Goal: Task Accomplishment & Management: Use online tool/utility

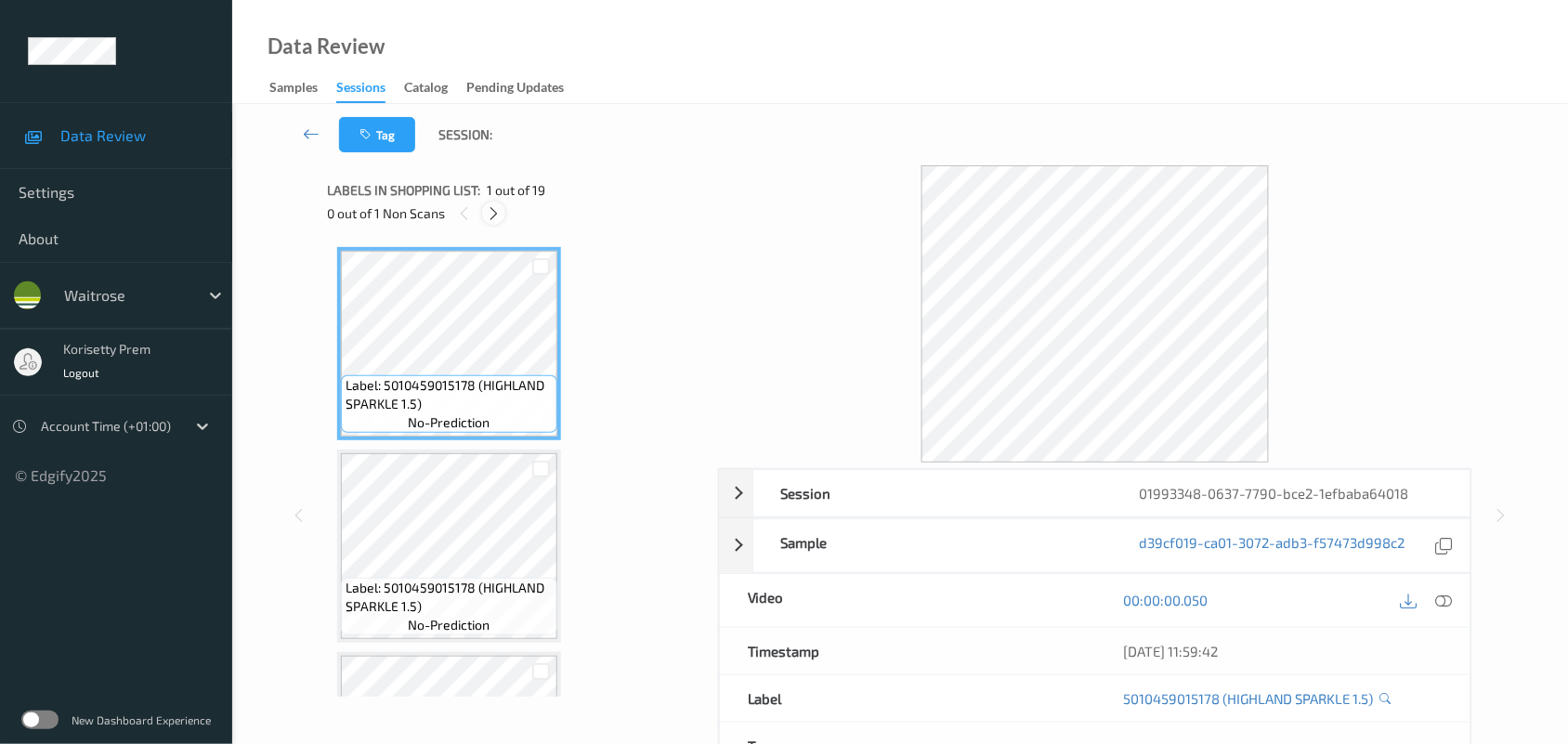
click at [497, 209] on icon at bounding box center [494, 213] width 16 height 17
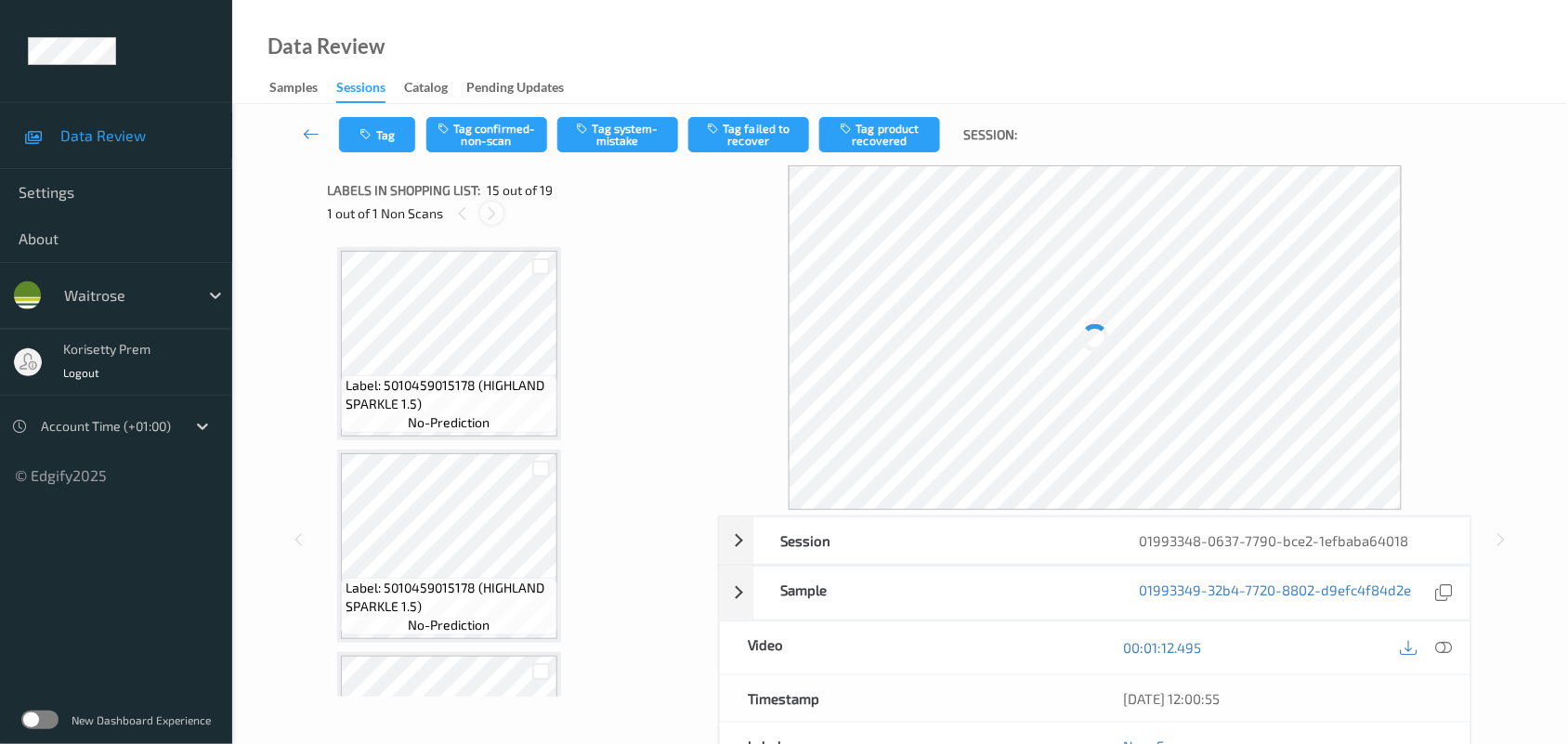
scroll to position [2636, 0]
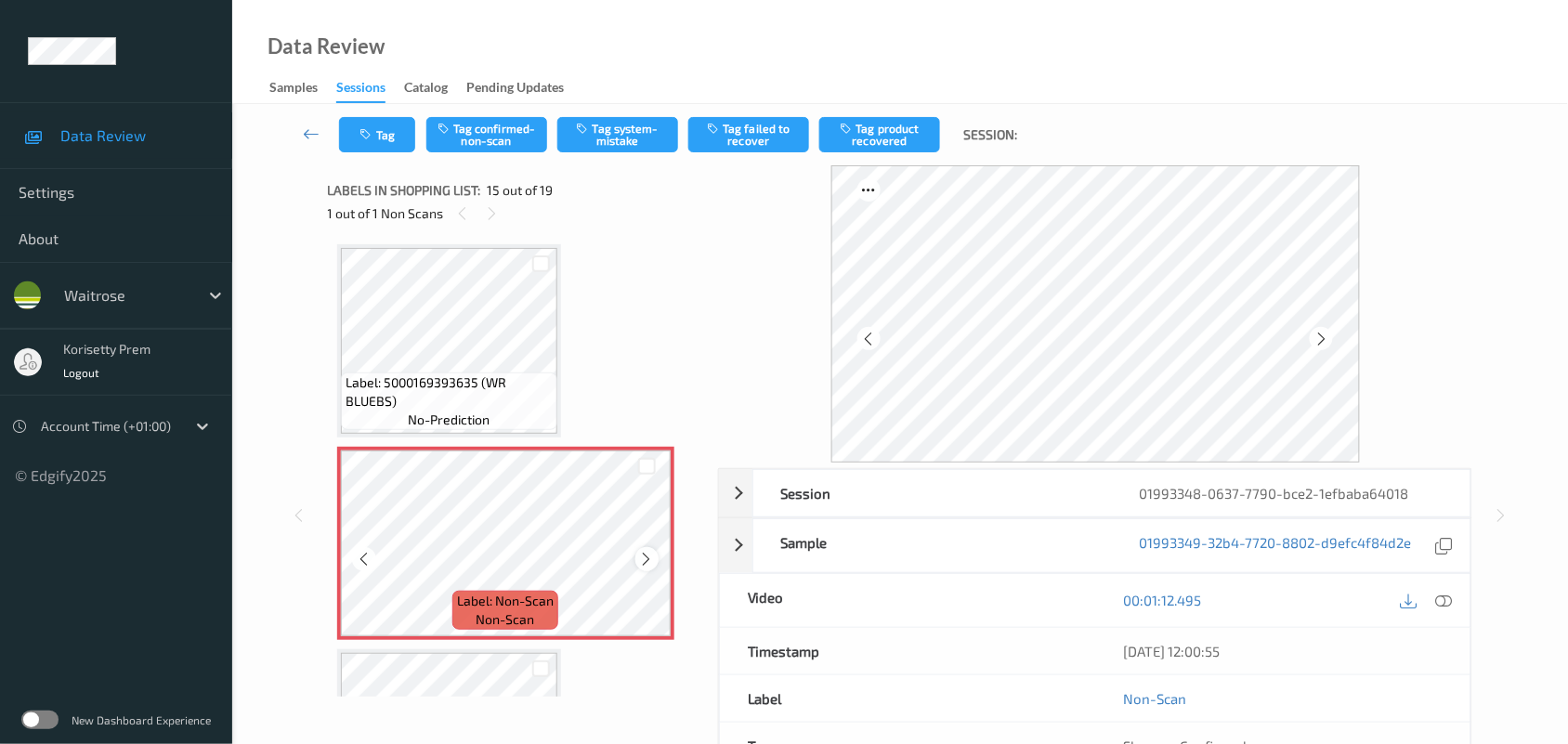
click at [648, 551] on icon at bounding box center [647, 558] width 16 height 17
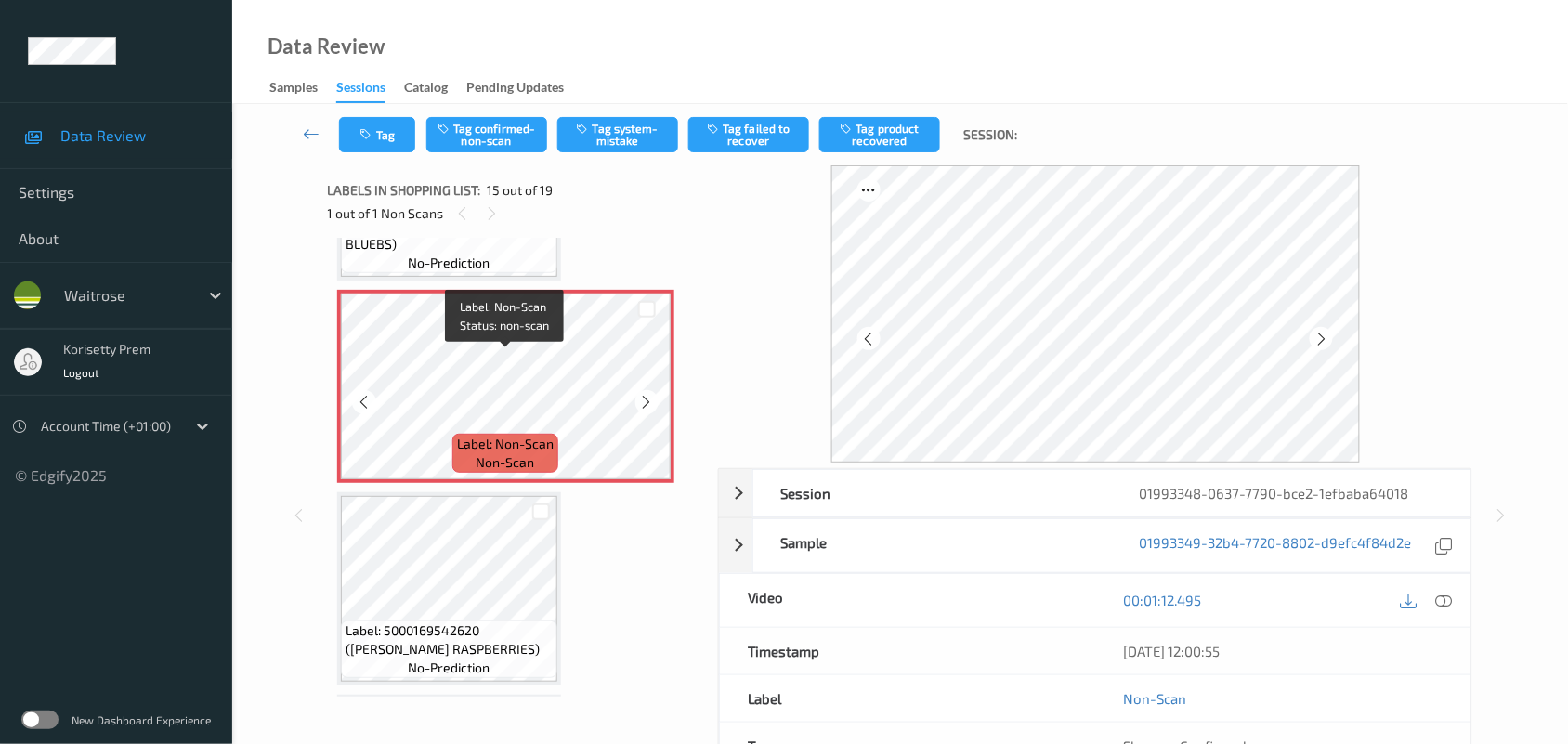
scroll to position [2752, 0]
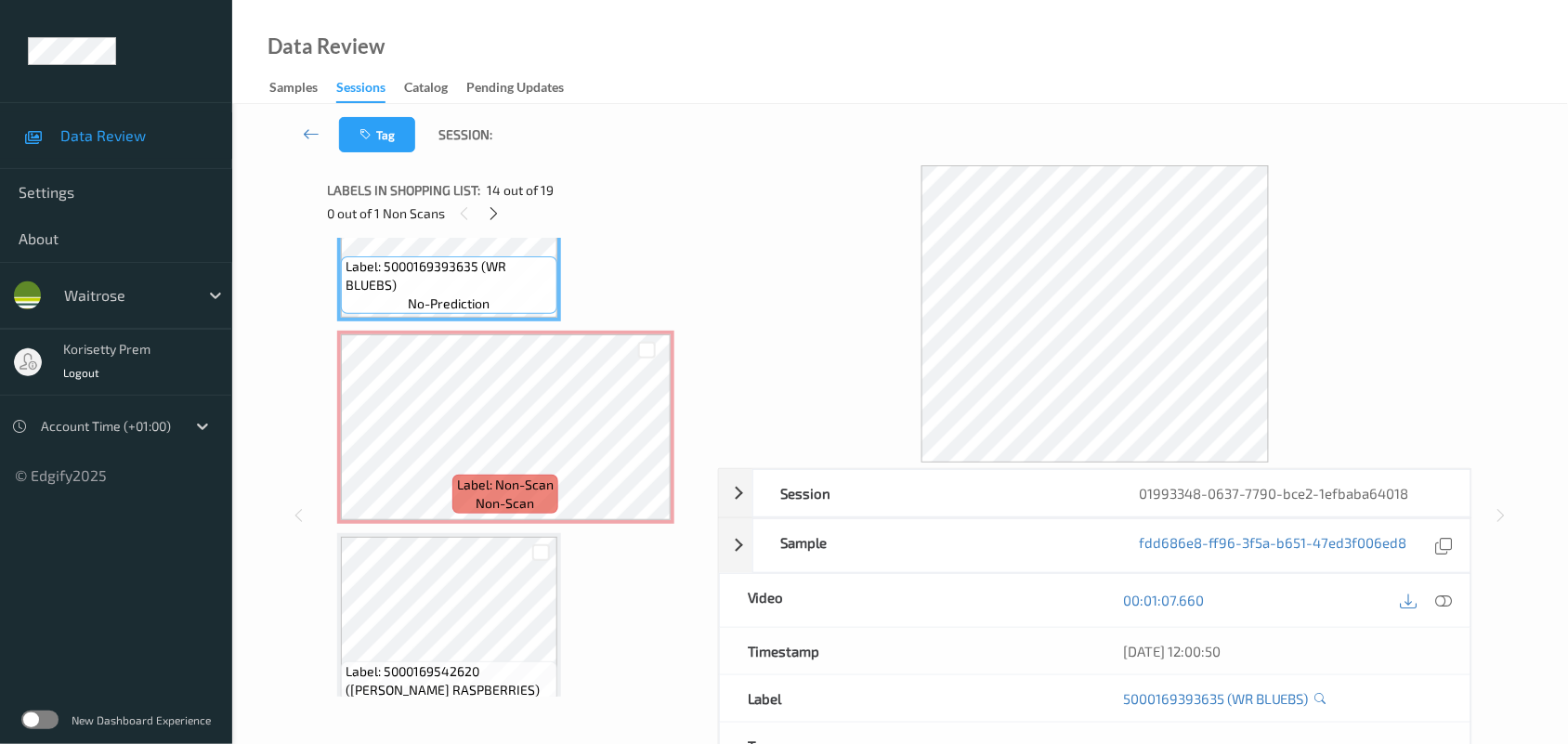
click at [1442, 602] on icon at bounding box center [1444, 599] width 17 height 17
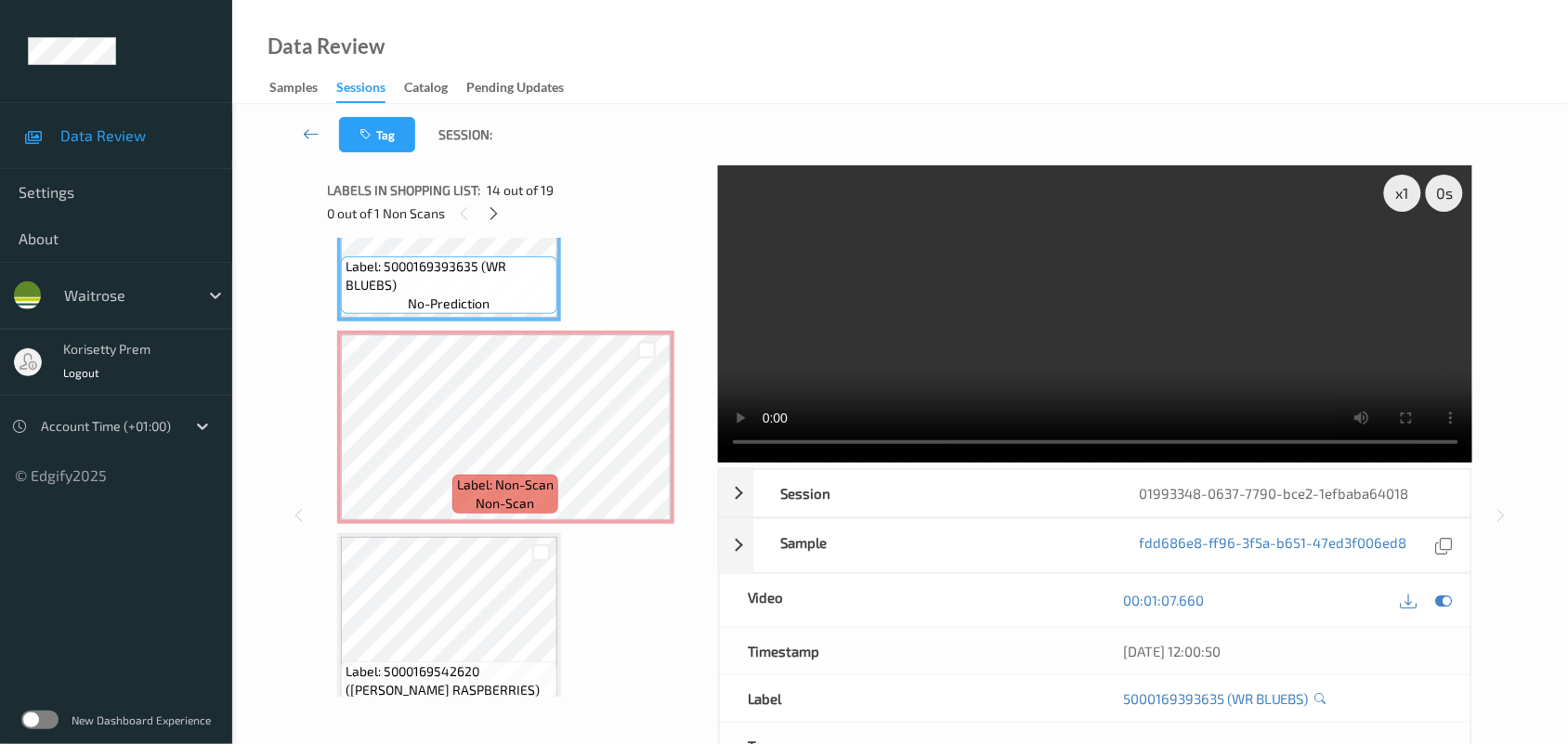
click at [933, 353] on video at bounding box center [1096, 313] width 756 height 298
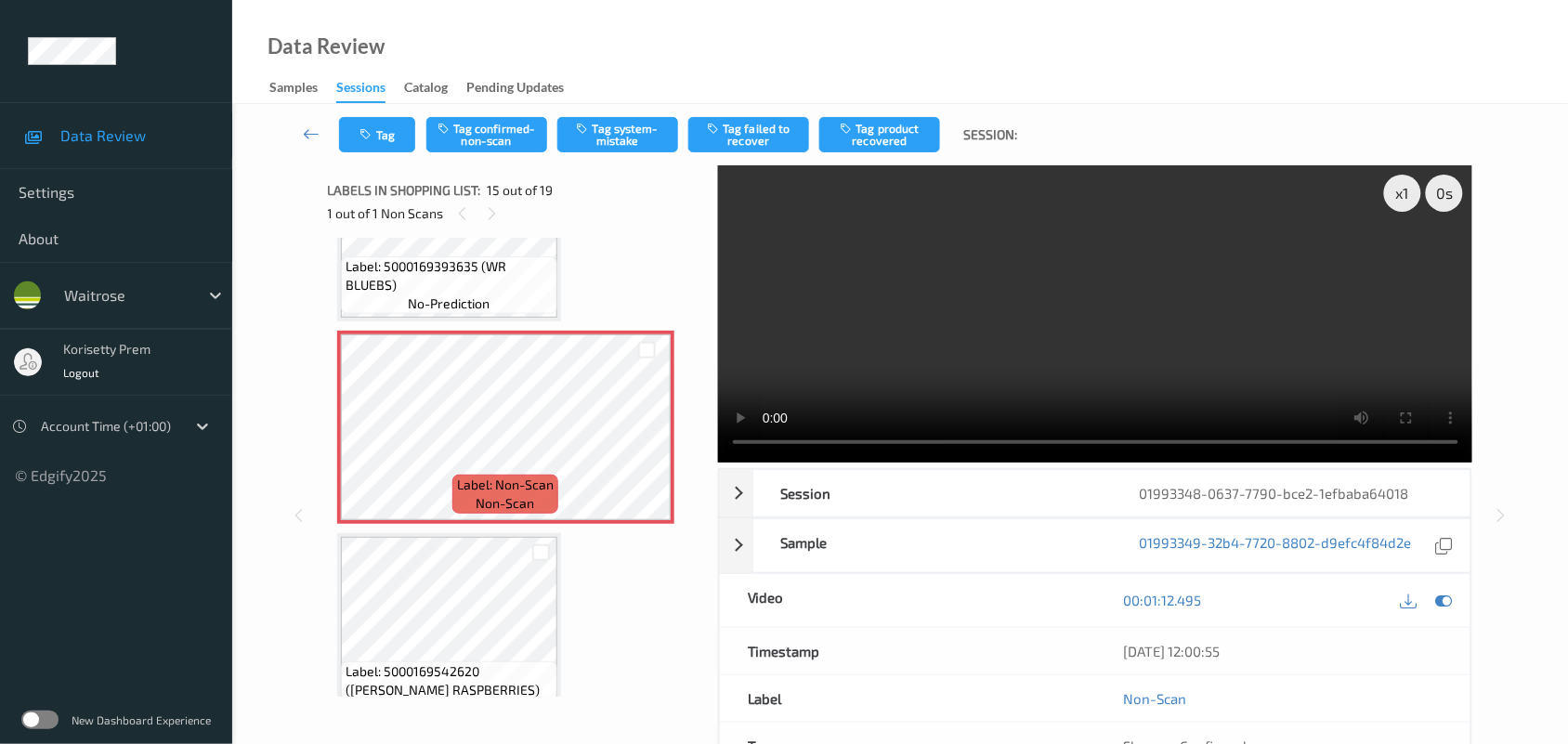
click at [1034, 351] on video at bounding box center [1096, 313] width 756 height 298
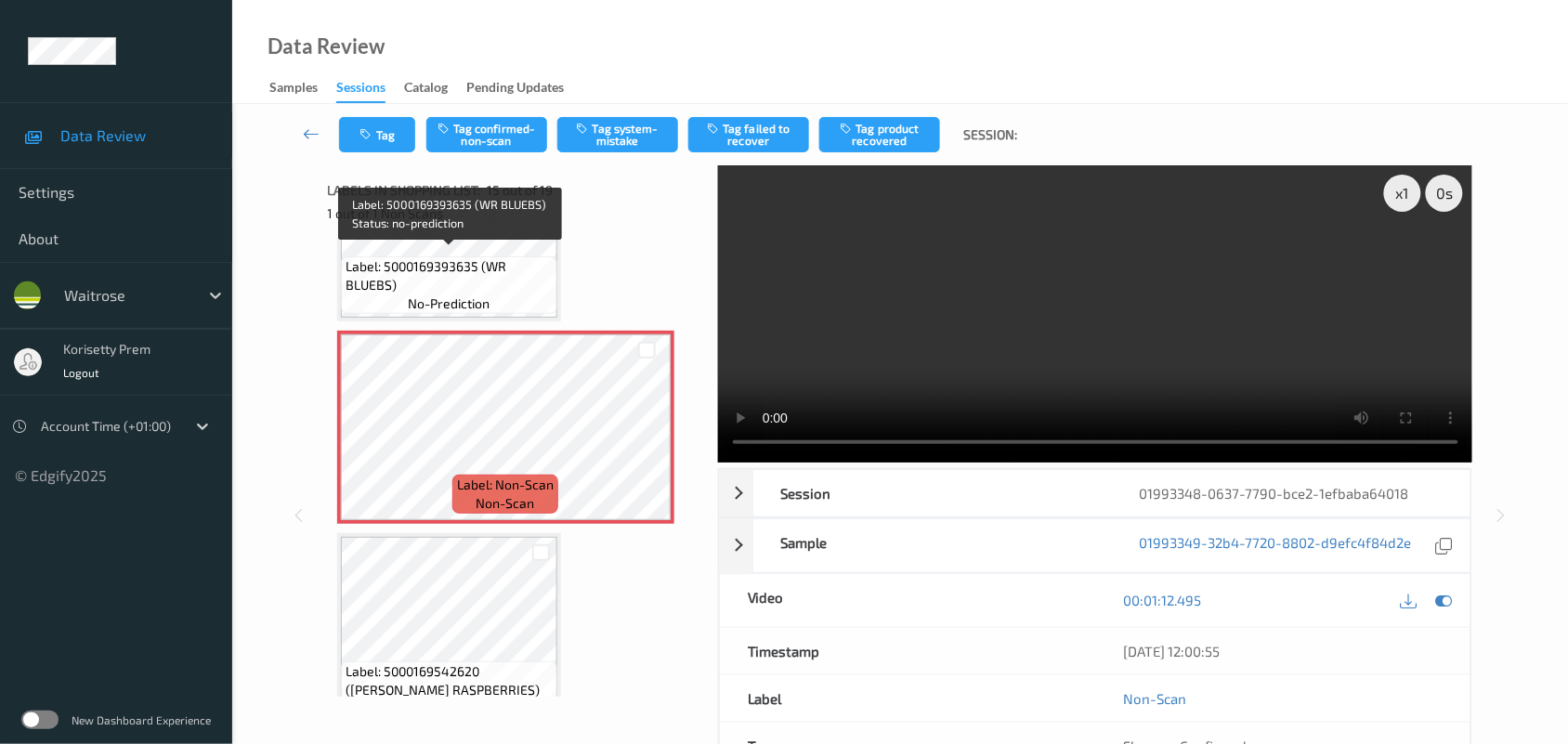
click at [540, 269] on span "Label: 5000169393635 (WR BLUEBS)" at bounding box center [449, 276] width 207 height 37
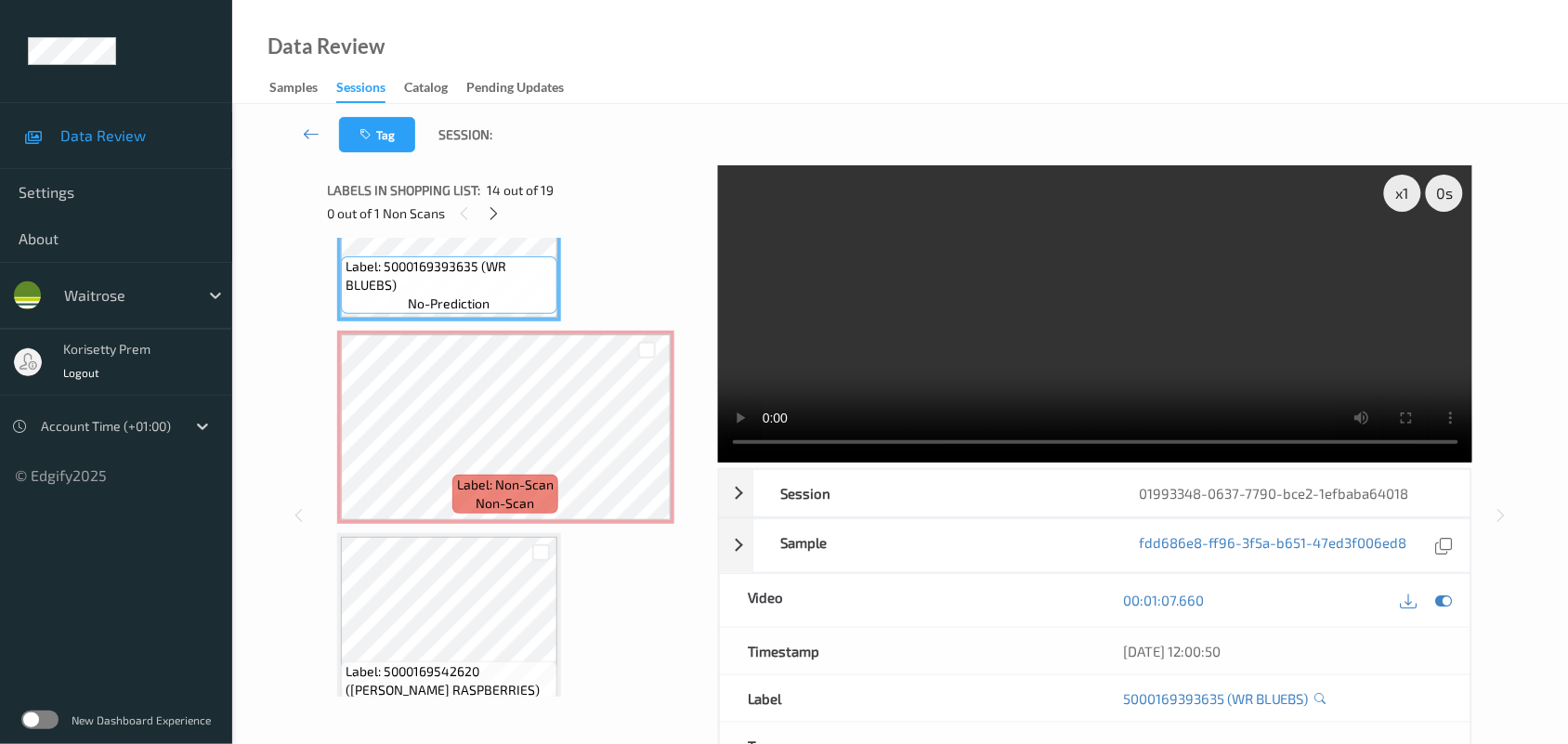
click at [1009, 304] on video at bounding box center [1096, 313] width 756 height 298
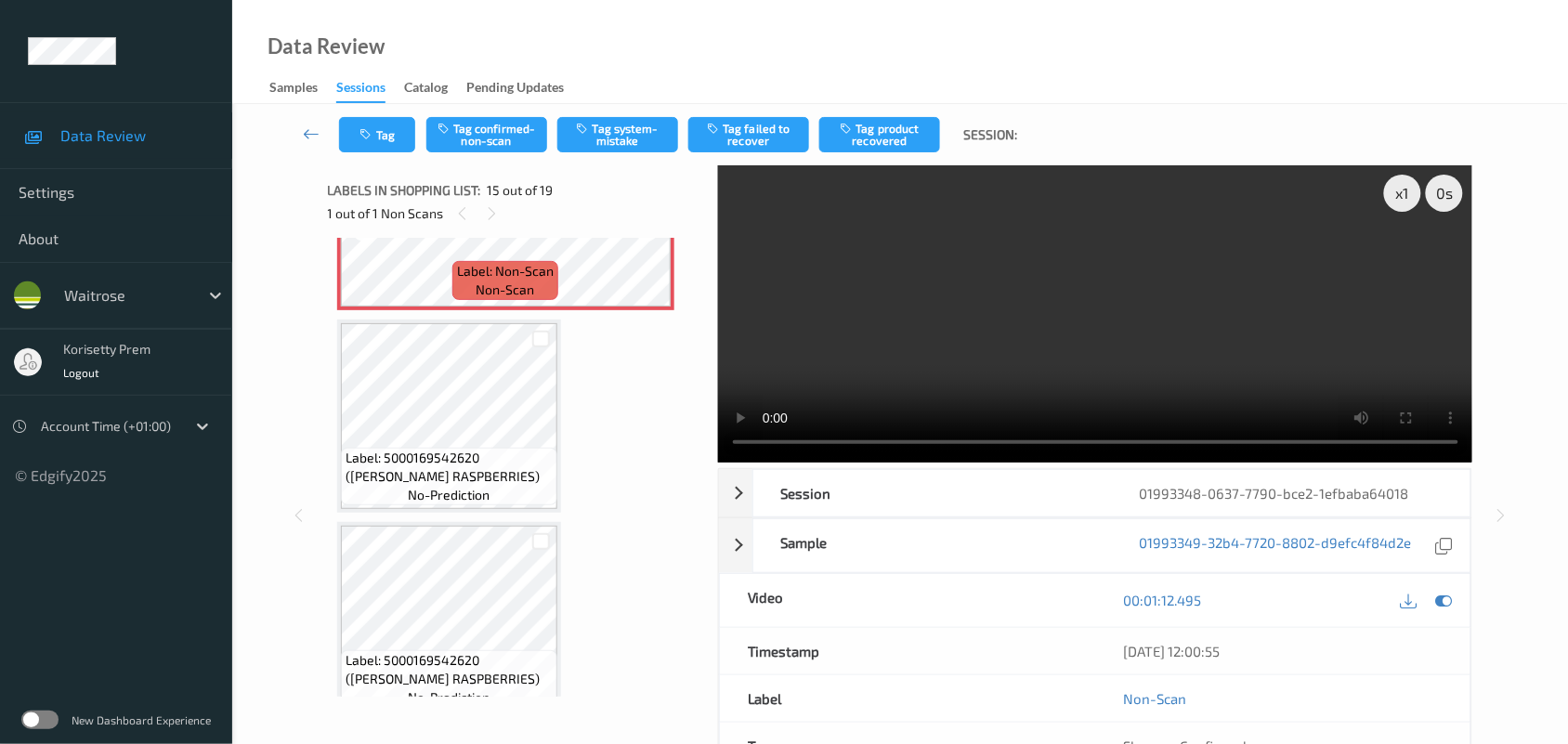
scroll to position [2985, 0]
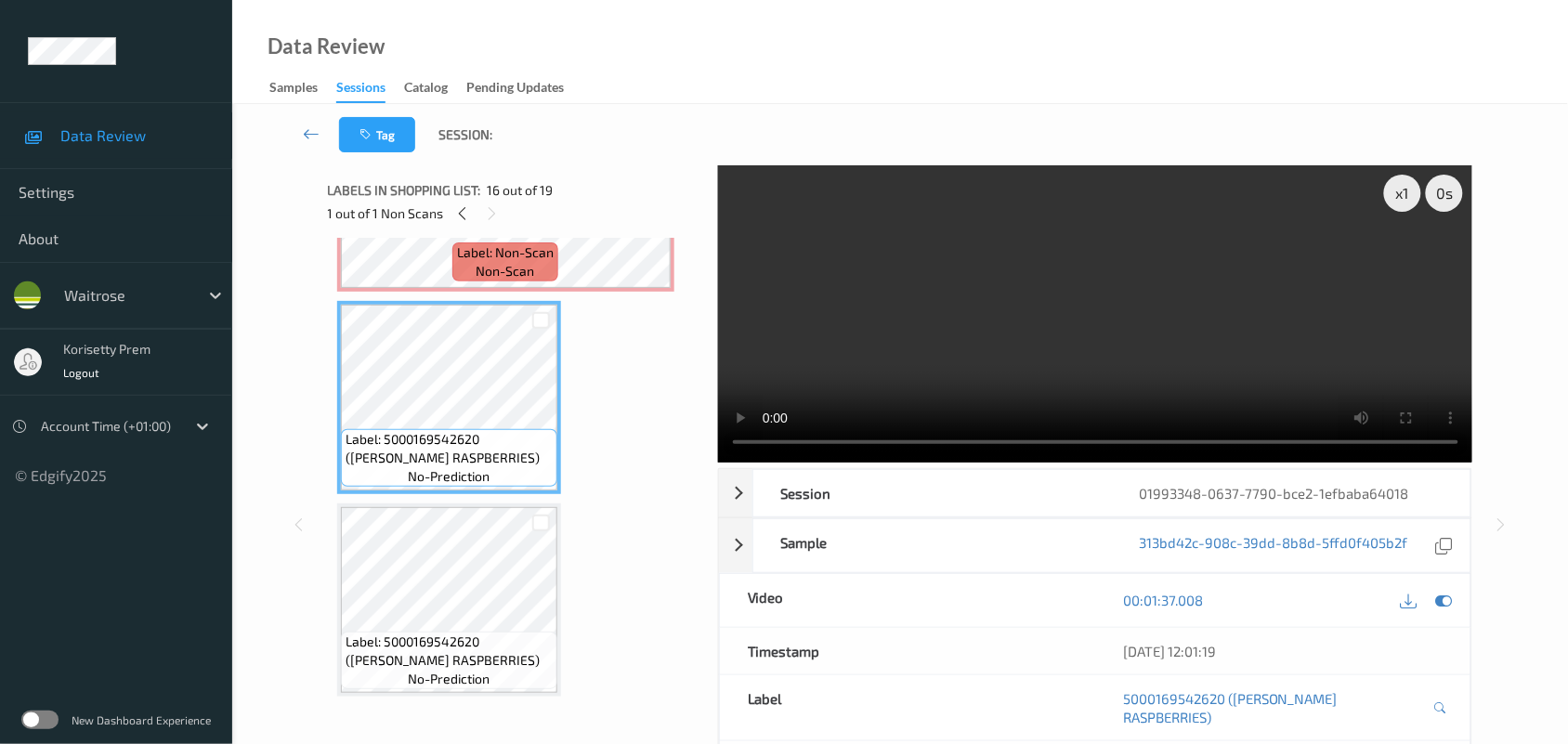
click at [1162, 381] on video at bounding box center [1096, 313] width 756 height 298
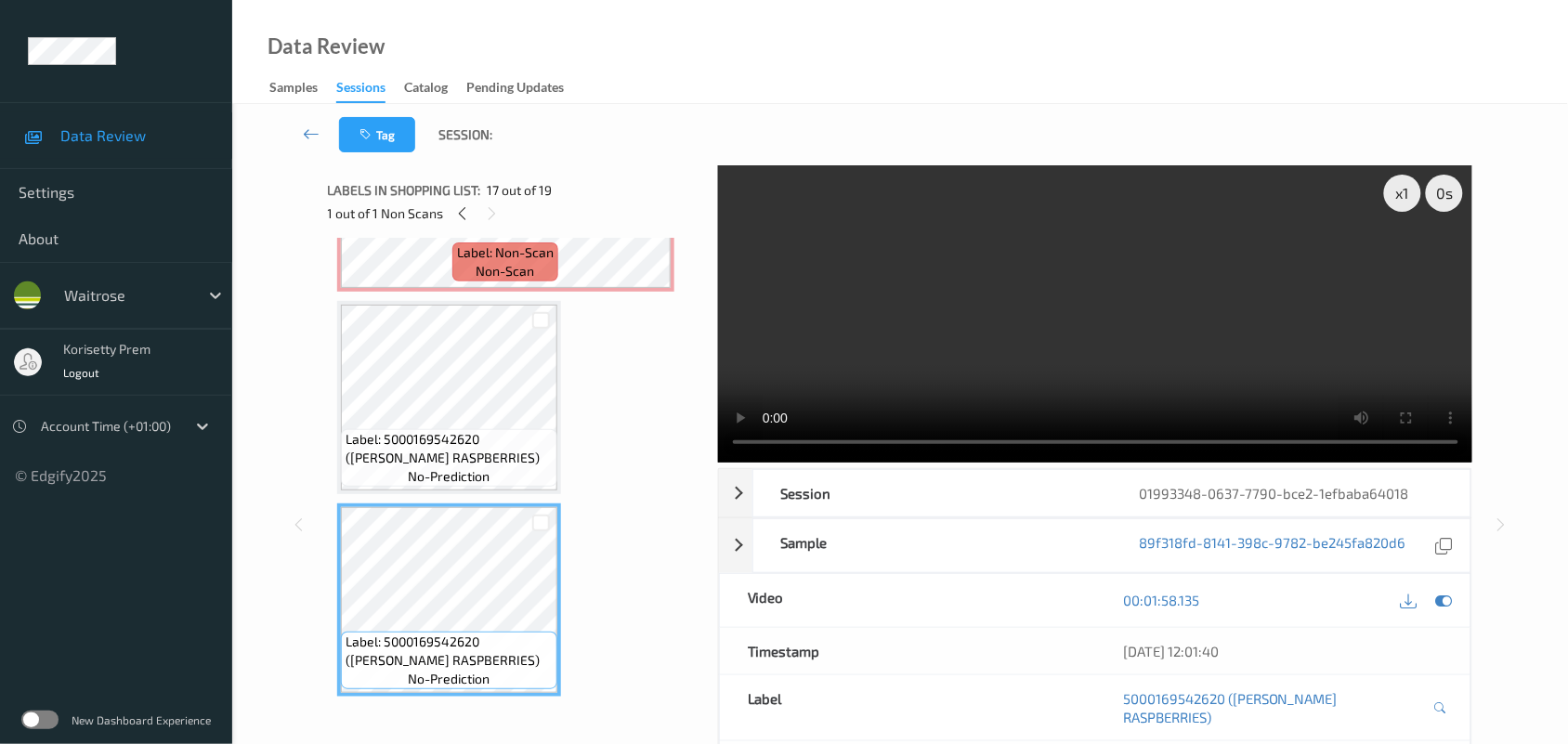
click at [816, 344] on video at bounding box center [1096, 313] width 756 height 298
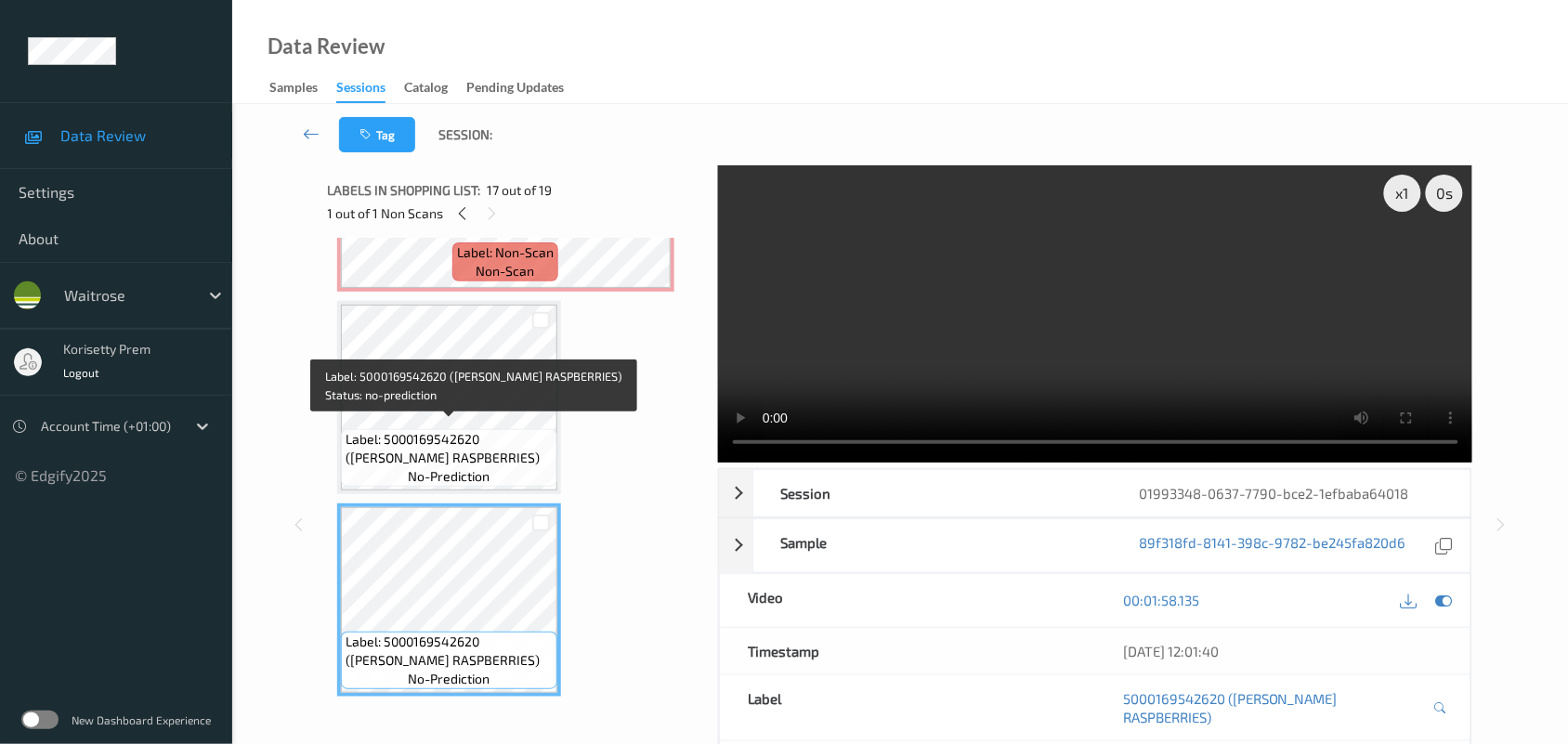
click at [480, 453] on span "Label: 5000169542620 (WR ESS RASPBERRIES)" at bounding box center [449, 449] width 207 height 37
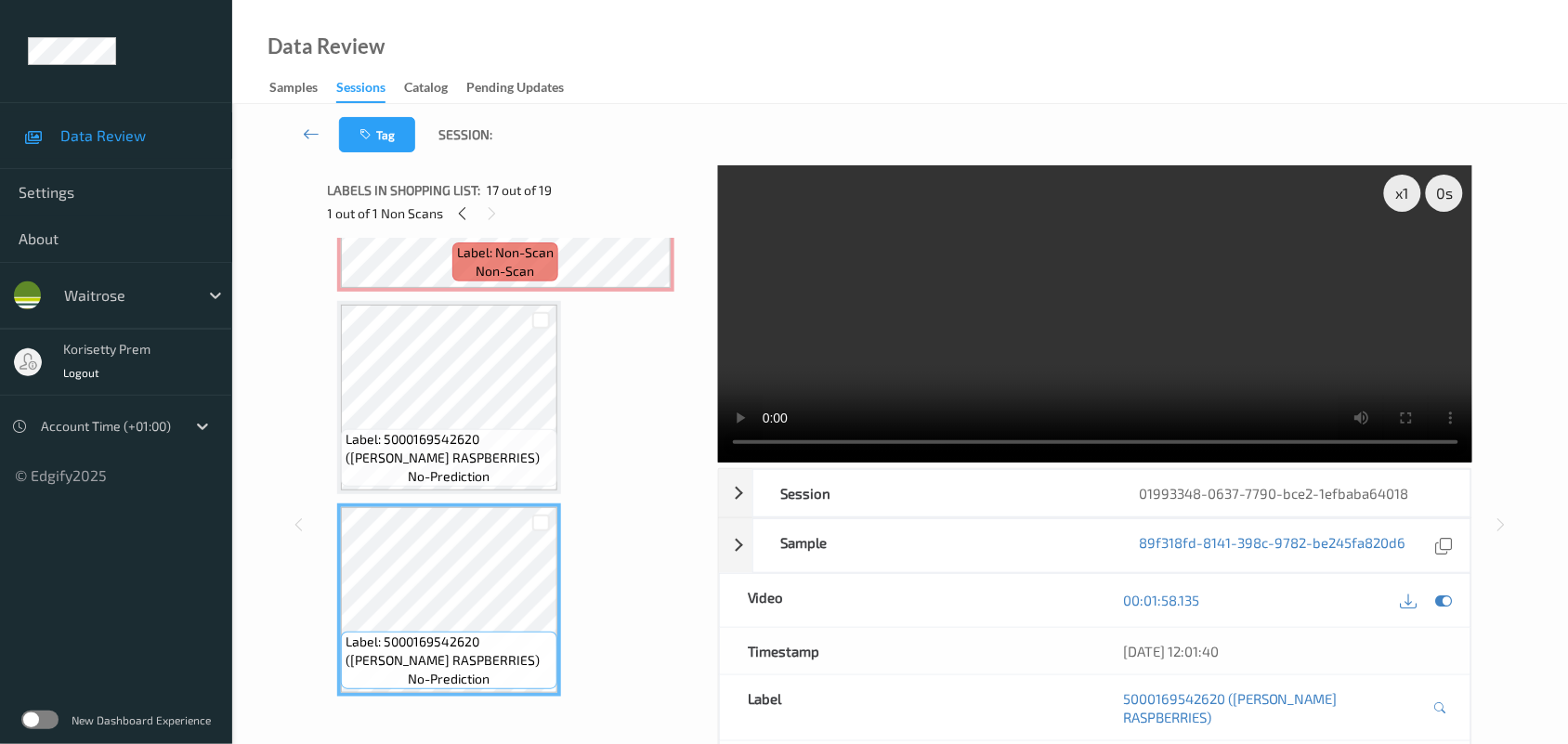
click at [1048, 288] on video at bounding box center [1096, 313] width 756 height 298
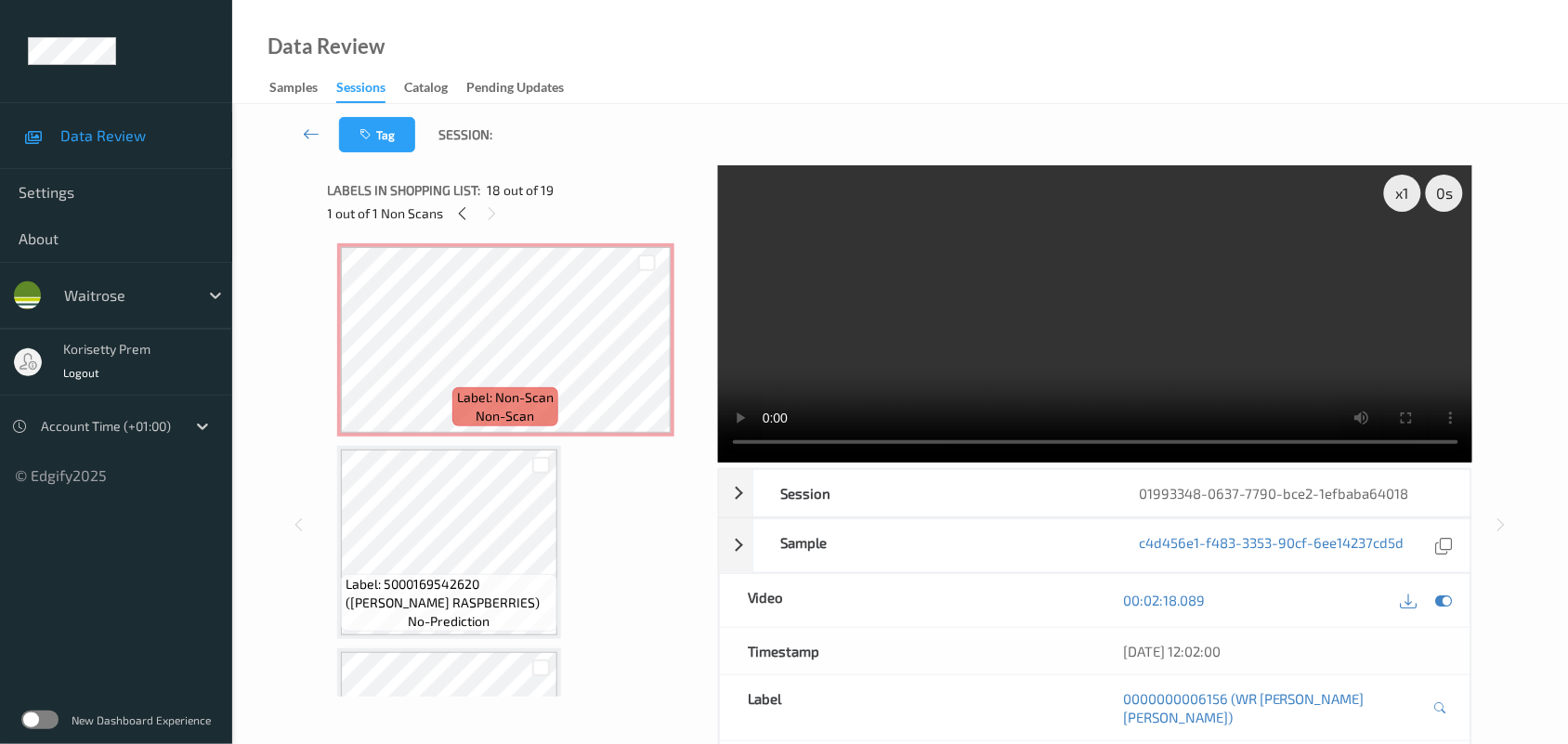
scroll to position [2693, 0]
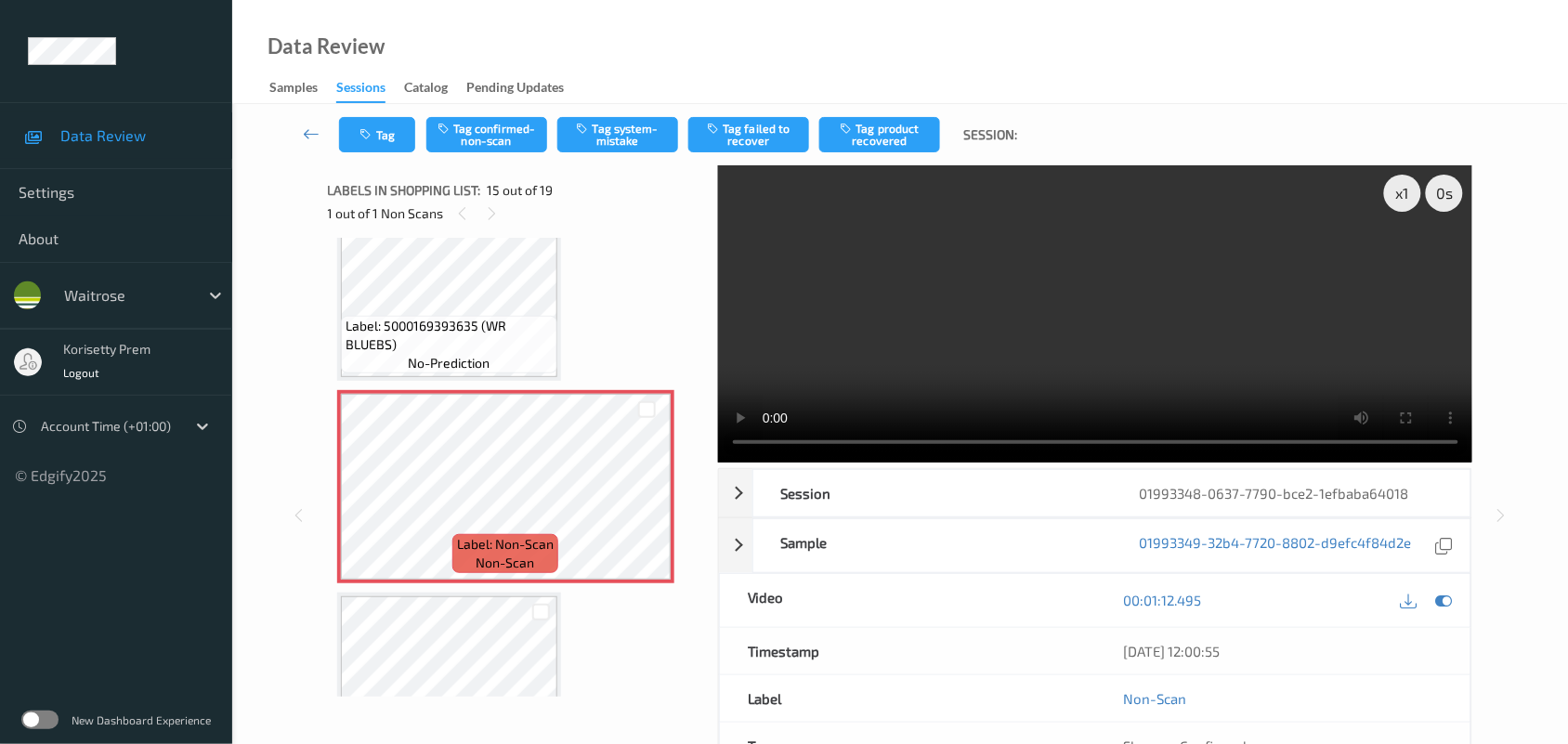
click at [955, 375] on video at bounding box center [1096, 313] width 756 height 298
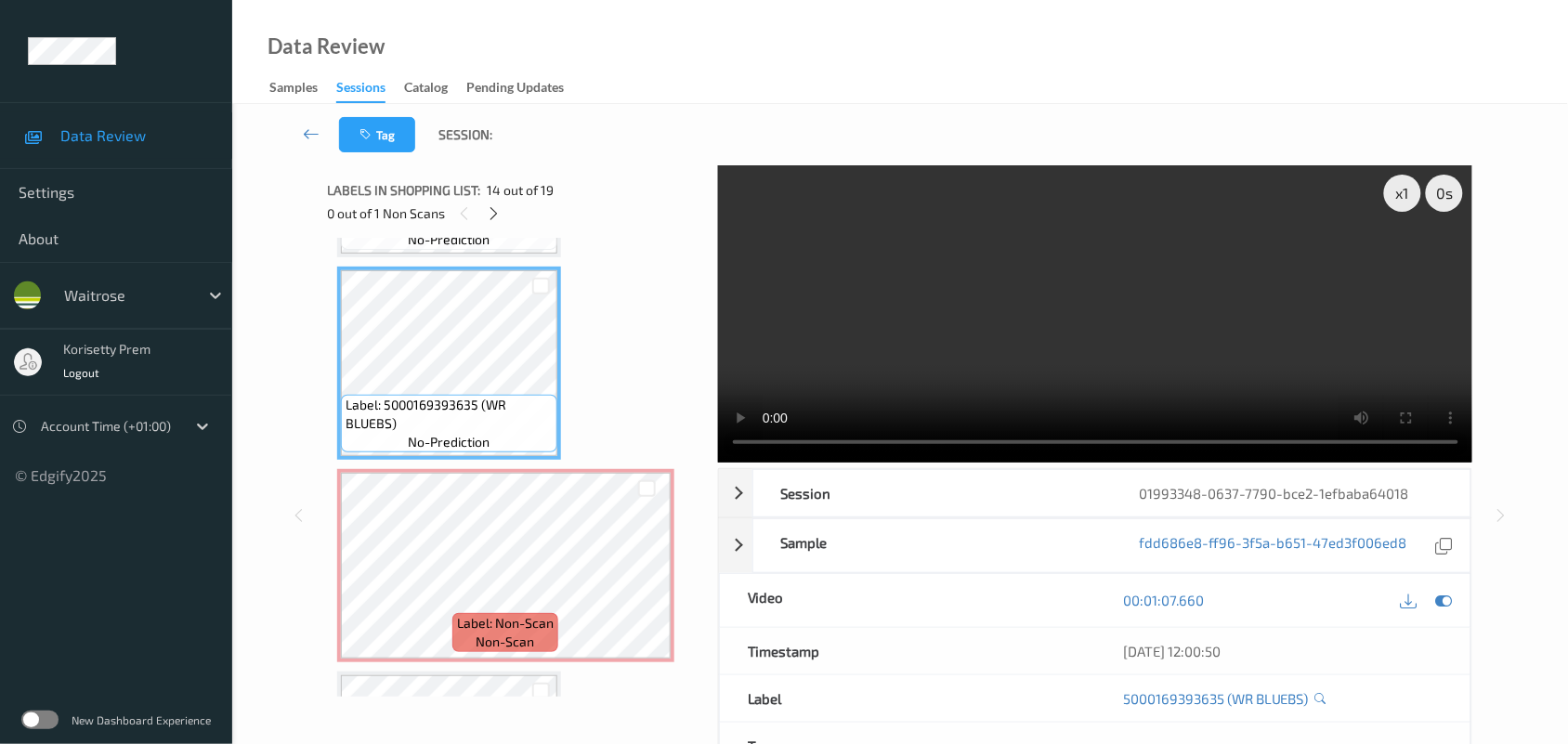
scroll to position [2577, 0]
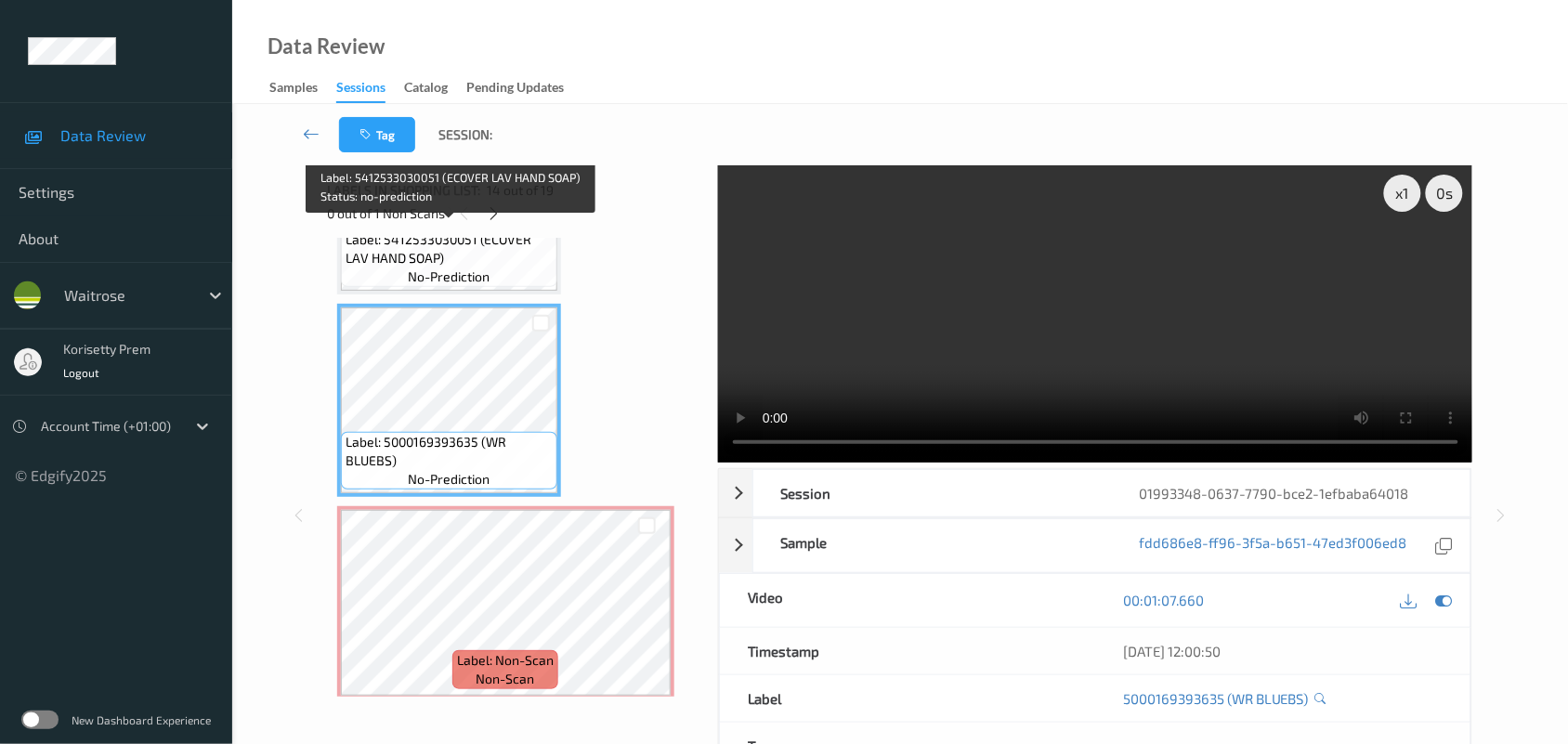
click at [451, 268] on span "no-prediction" at bounding box center [449, 276] width 82 height 19
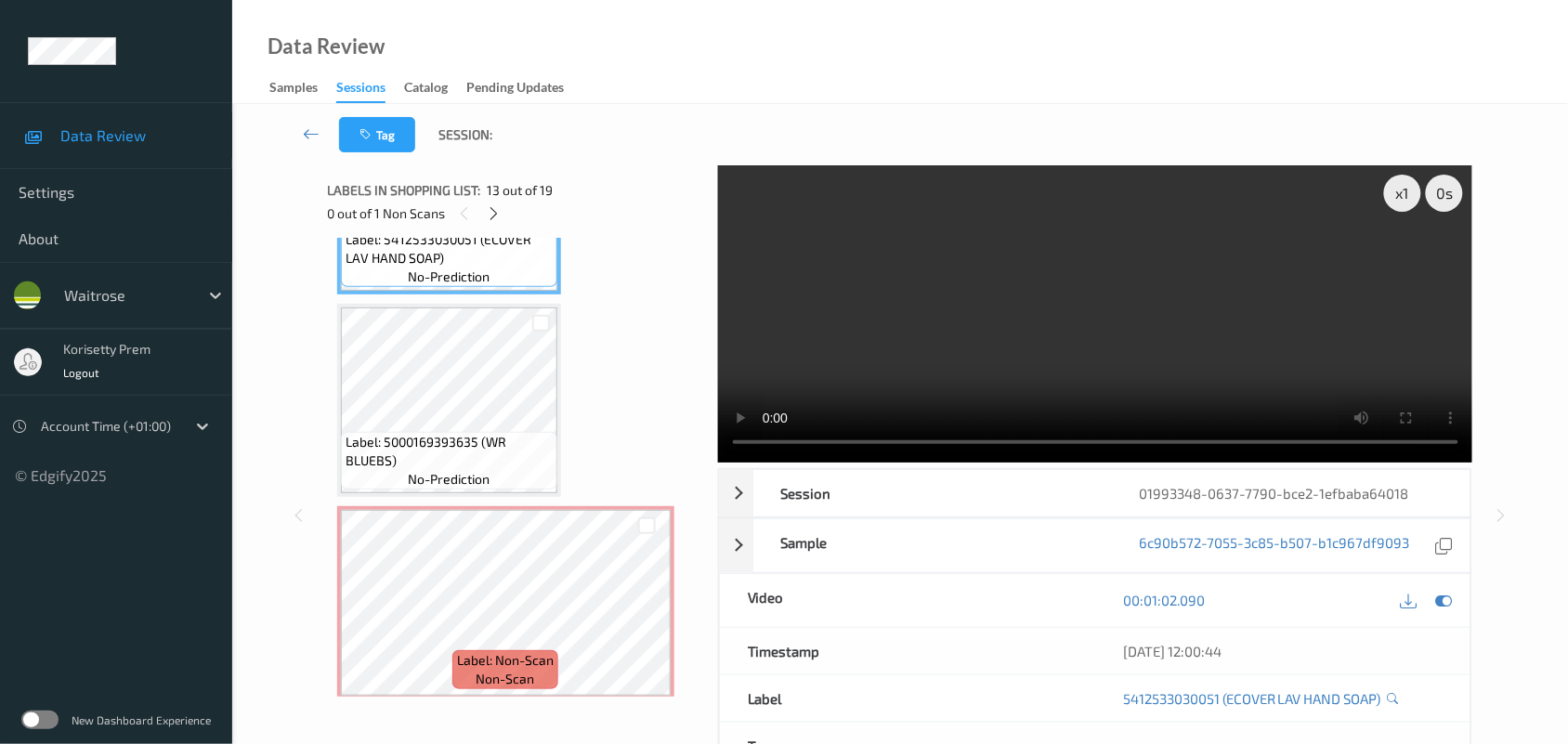
click at [1017, 370] on video at bounding box center [1096, 313] width 756 height 298
click at [1017, 372] on video at bounding box center [1096, 313] width 756 height 298
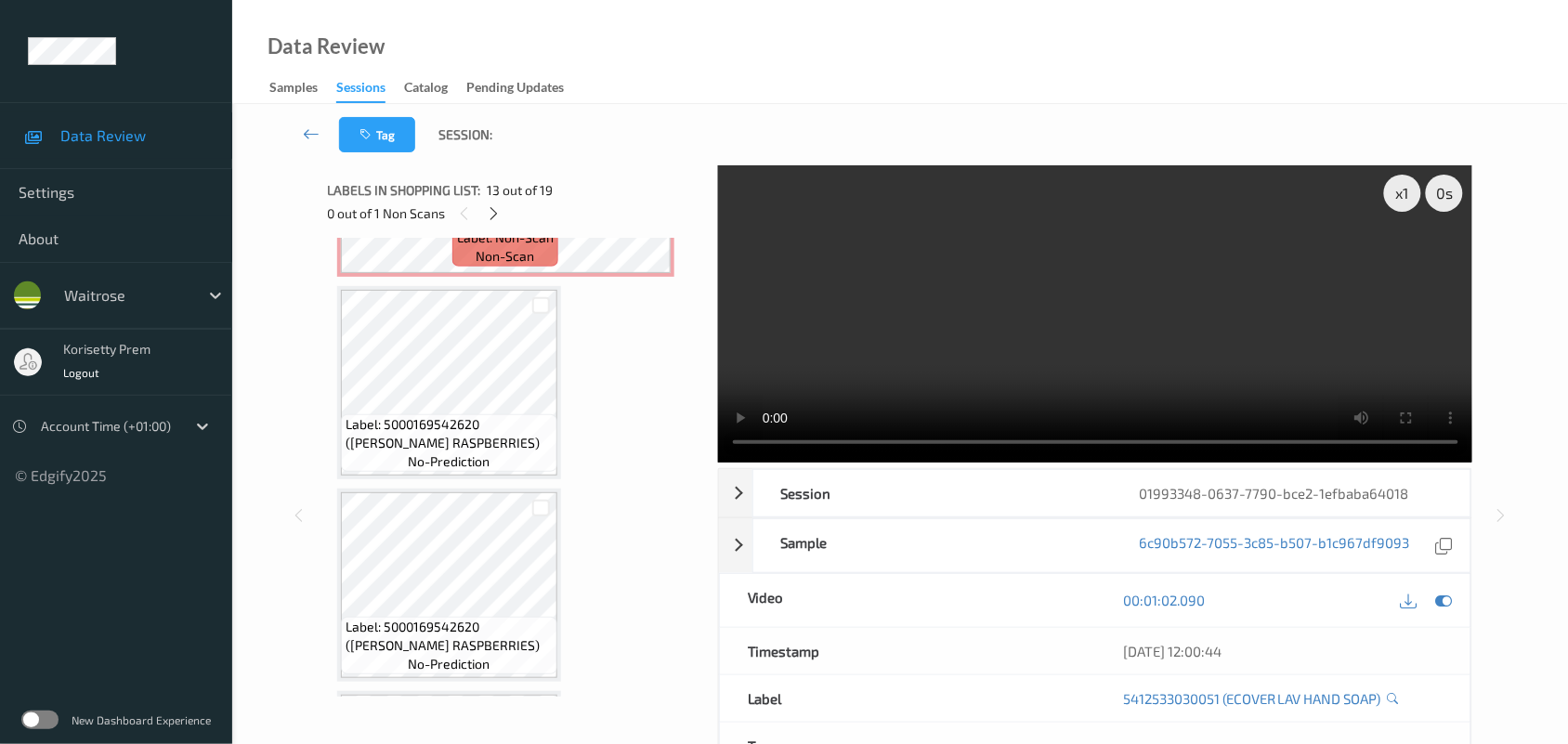
scroll to position [3041, 0]
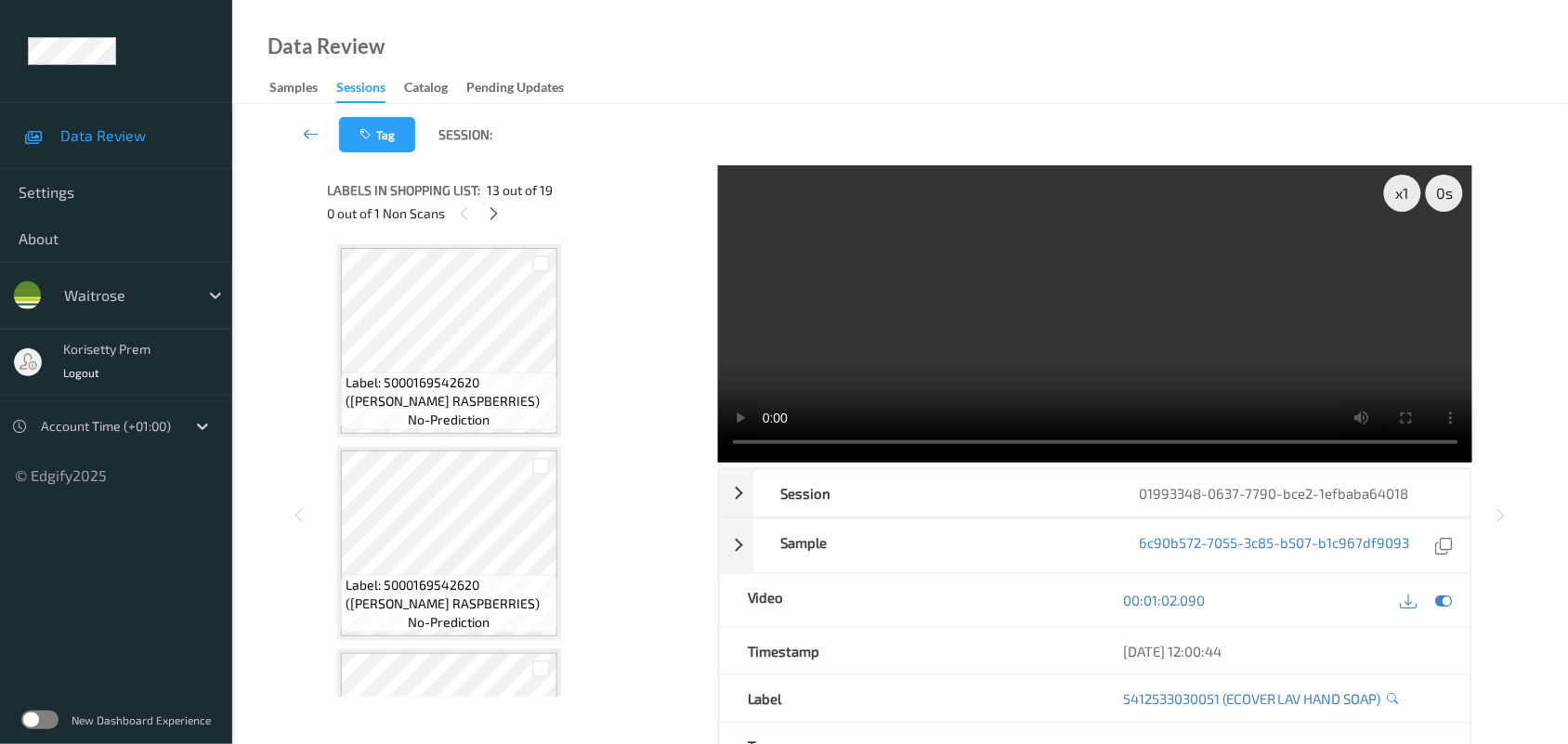
click at [1187, 368] on video at bounding box center [1096, 313] width 756 height 298
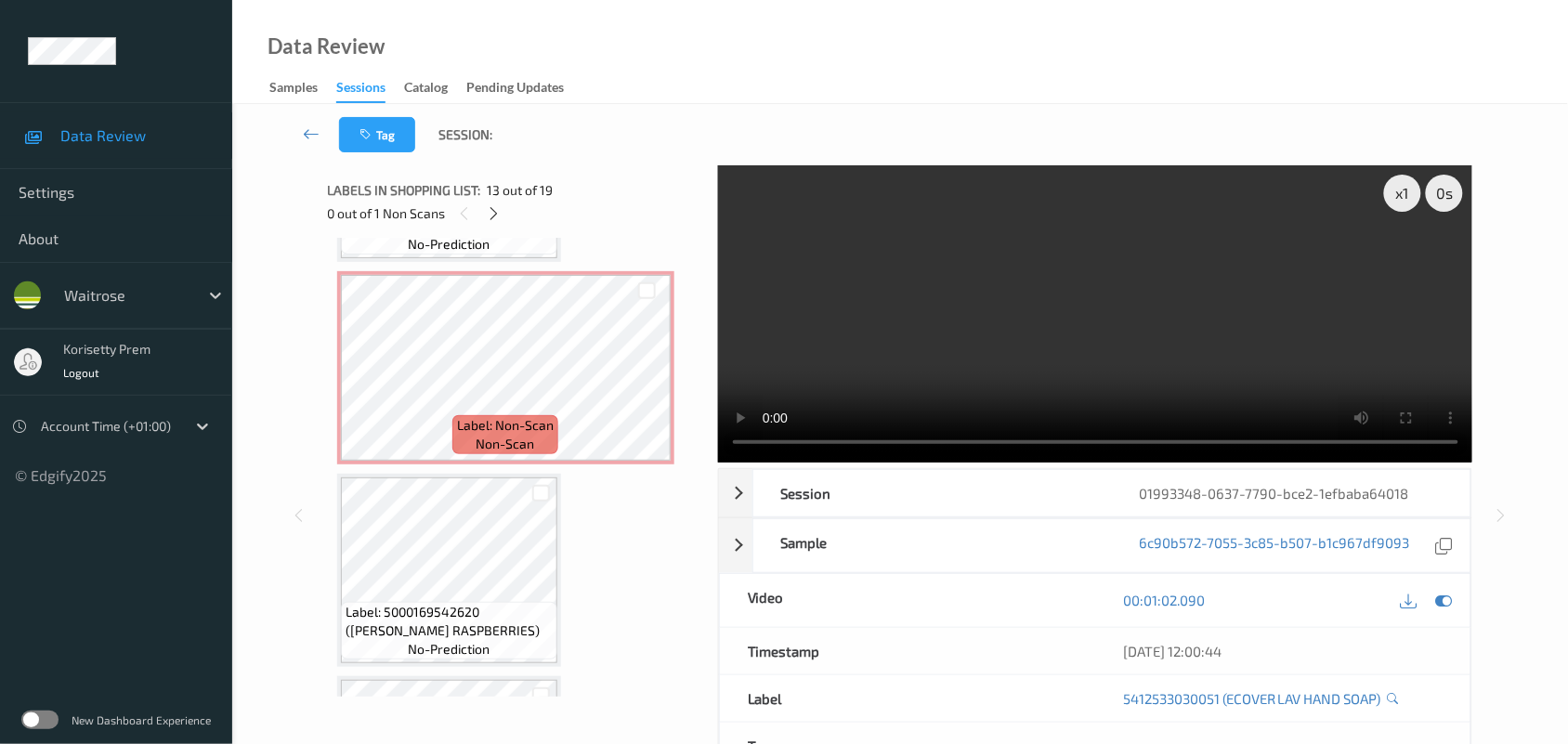
scroll to position [2809, 0]
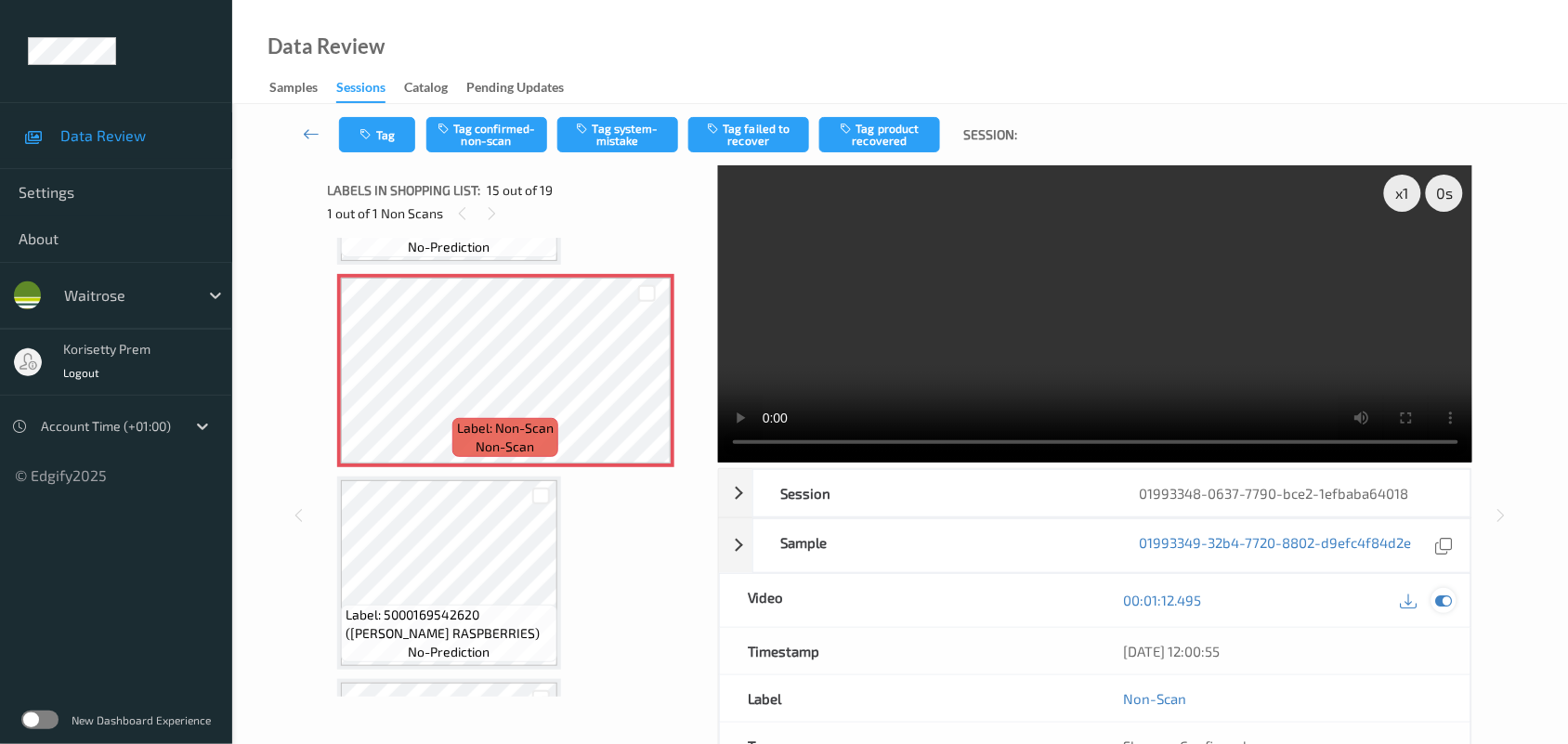
click at [1436, 597] on icon at bounding box center [1444, 599] width 17 height 17
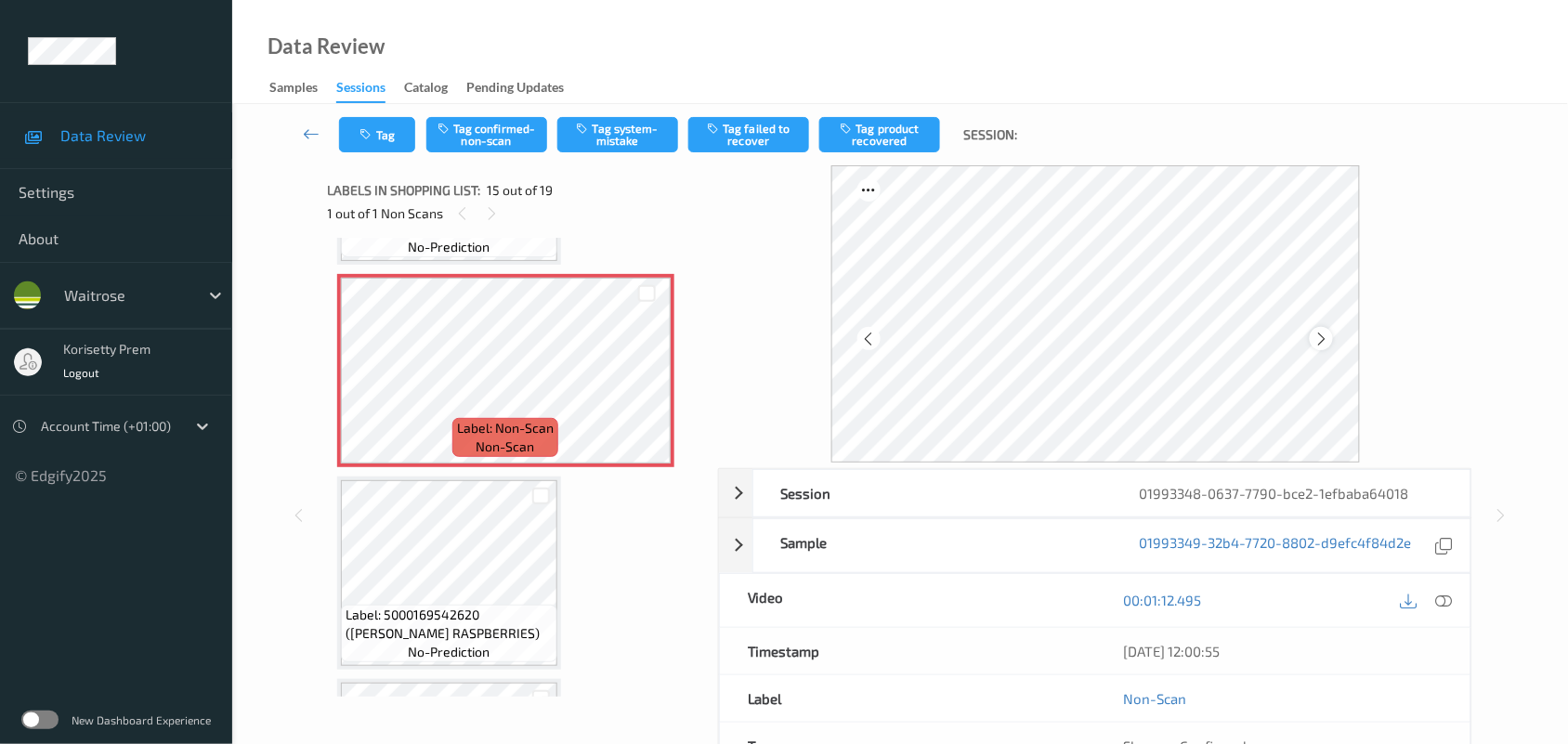
click at [1317, 336] on icon at bounding box center [1322, 339] width 16 height 17
click at [1319, 339] on icon at bounding box center [1322, 339] width 16 height 17
click at [362, 379] on icon at bounding box center [363, 386] width 16 height 17
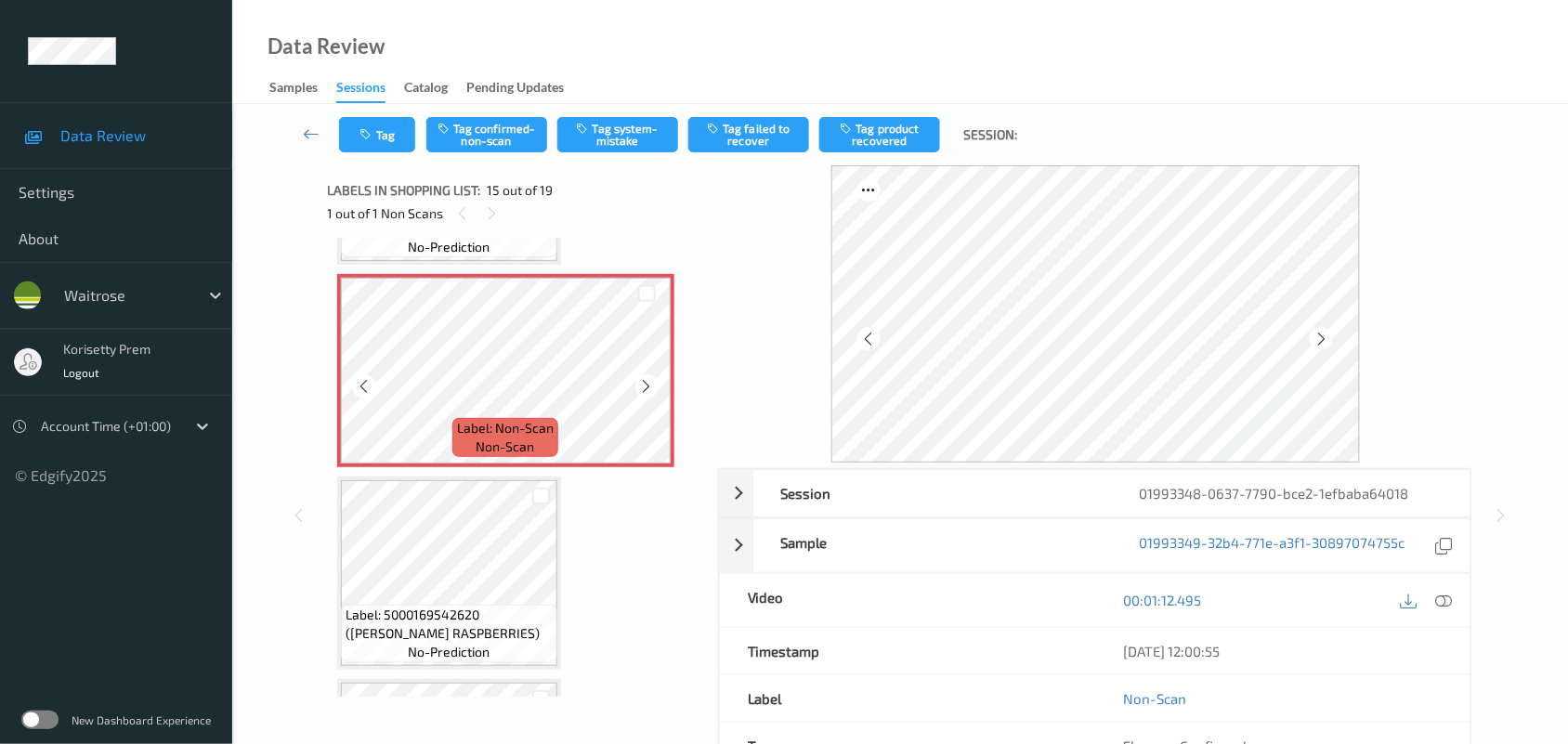
click at [362, 379] on icon at bounding box center [363, 386] width 16 height 17
click at [1438, 601] on icon at bounding box center [1444, 599] width 17 height 17
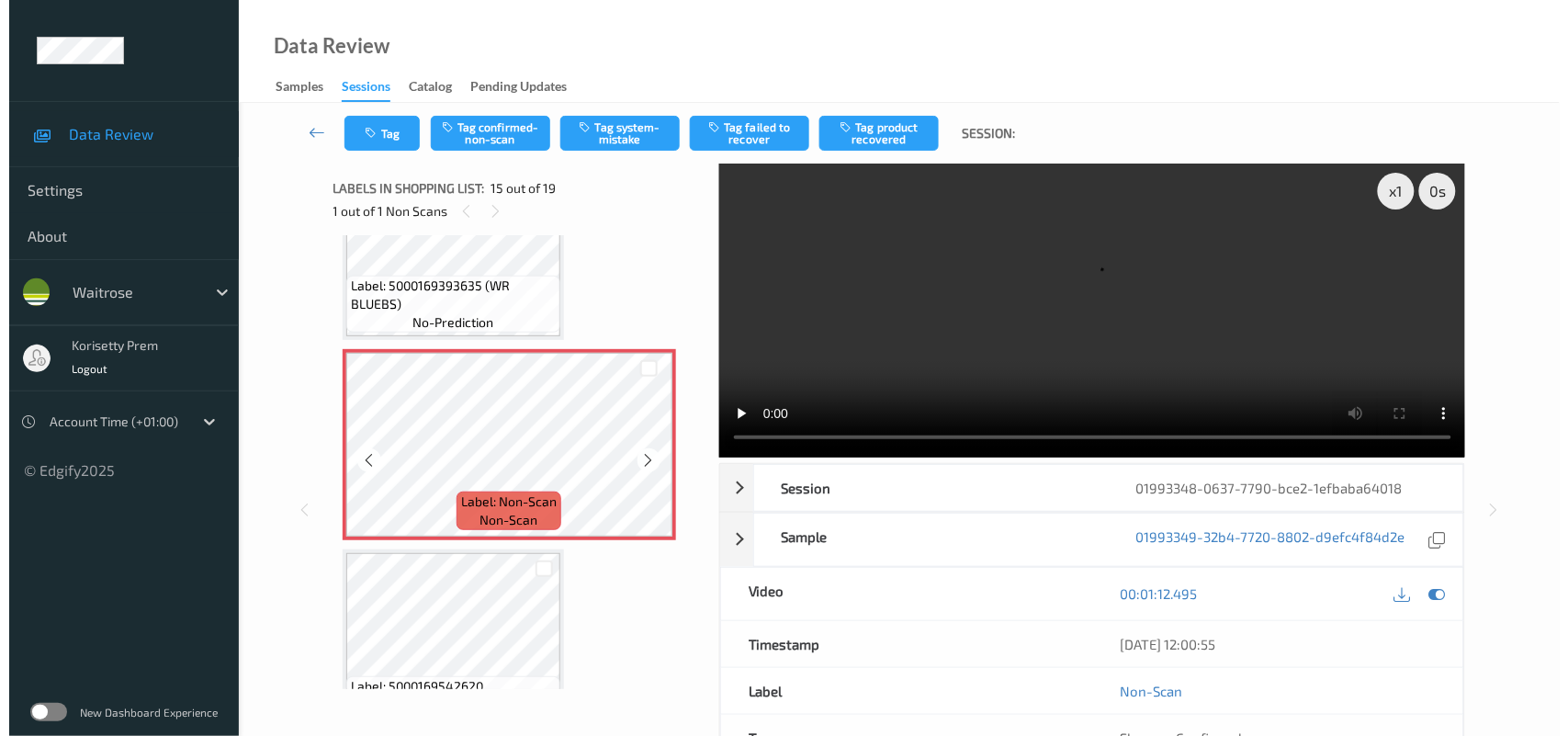
scroll to position [2664, 0]
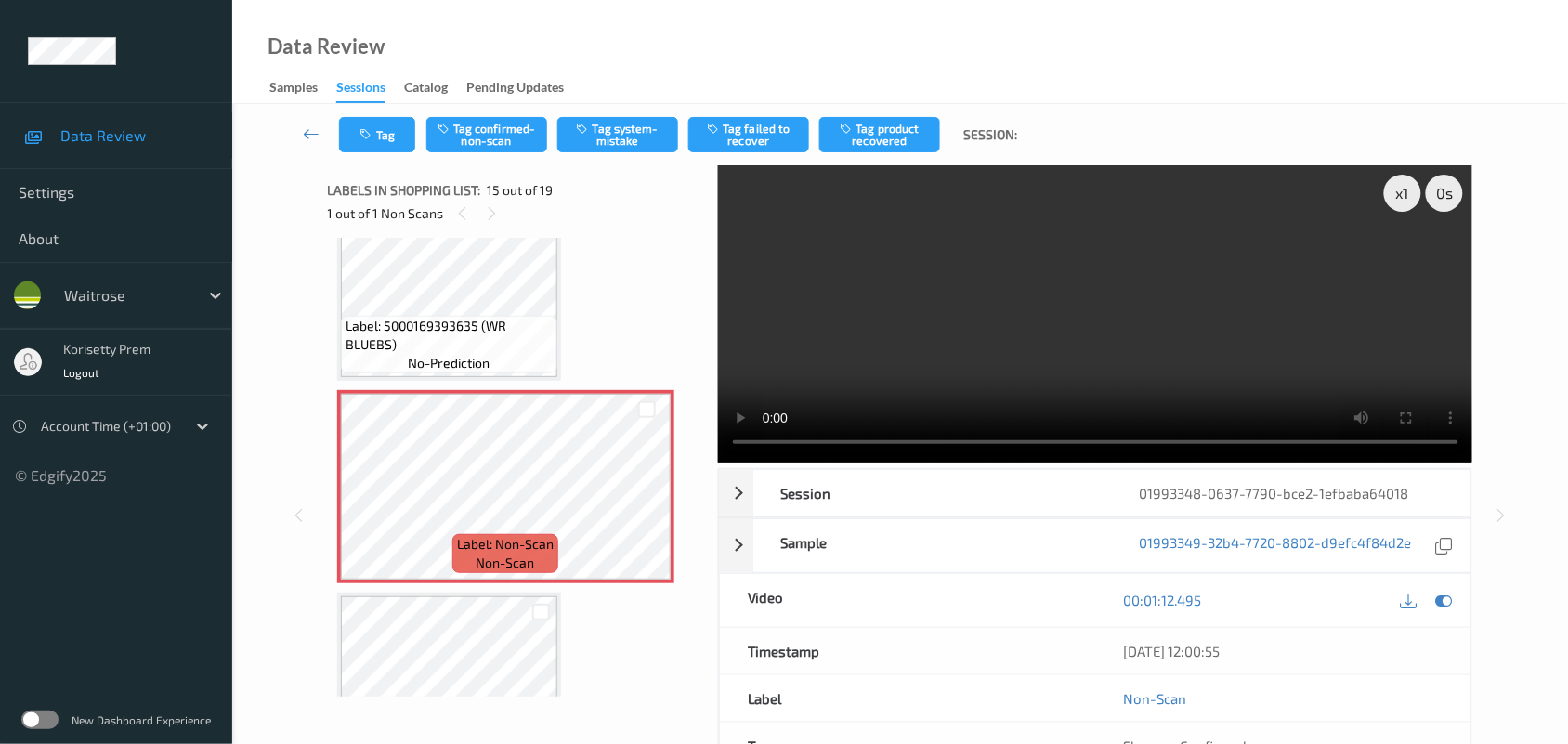
click at [952, 243] on video at bounding box center [1096, 313] width 756 height 298
click at [431, 331] on span "Label: 5000169393635 (WR BLUEBS)" at bounding box center [449, 336] width 207 height 37
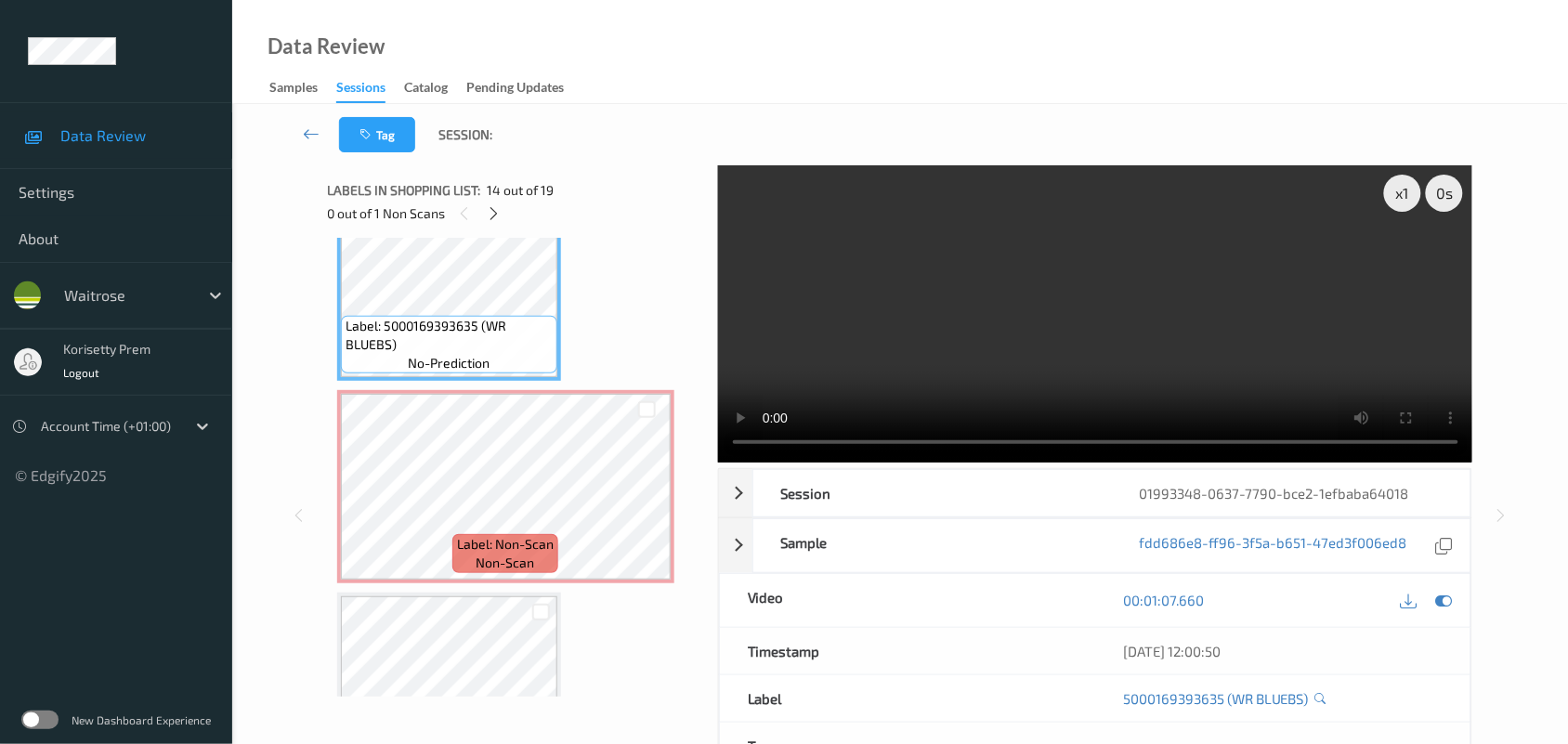
click at [1166, 296] on video at bounding box center [1096, 313] width 756 height 298
click at [1437, 599] on icon at bounding box center [1444, 599] width 17 height 17
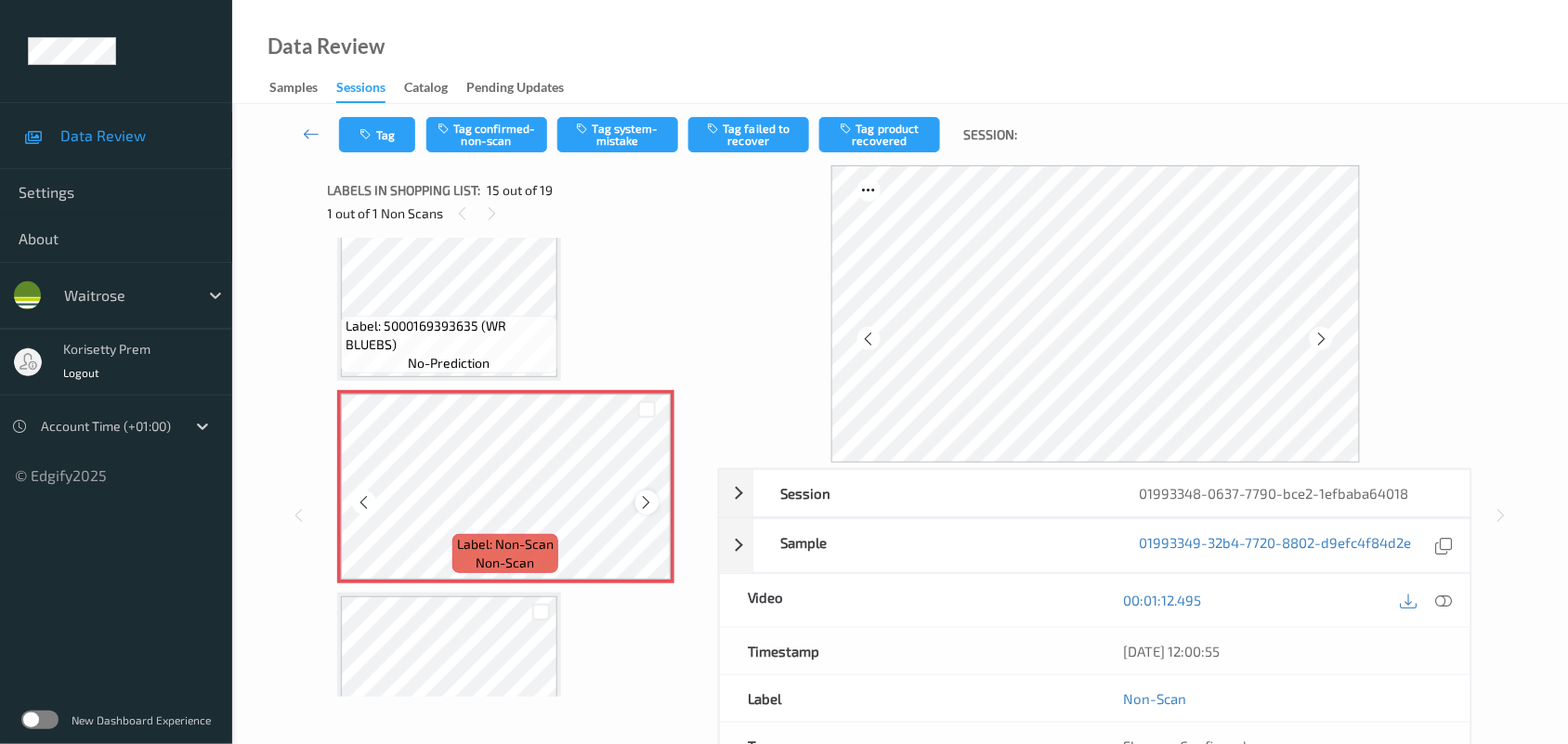
click at [637, 492] on div at bounding box center [647, 502] width 23 height 23
click at [640, 494] on icon at bounding box center [647, 502] width 16 height 17
click at [614, 141] on button "Tag system-mistake" at bounding box center [618, 135] width 121 height 35
click at [1321, 336] on icon at bounding box center [1322, 339] width 16 height 17
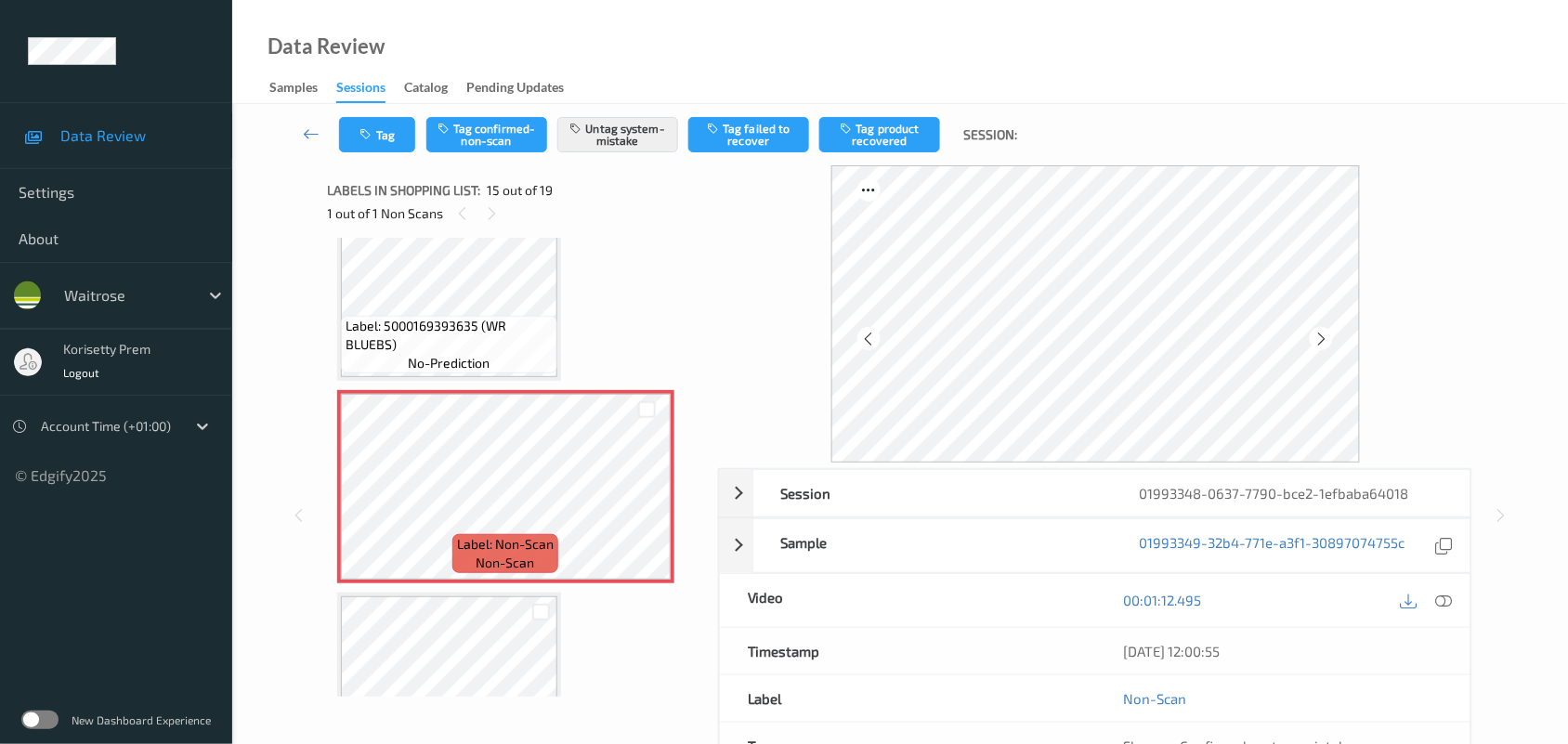
click at [1321, 336] on icon at bounding box center [1322, 339] width 16 height 17
click at [406, 135] on button "Tag" at bounding box center [377, 135] width 76 height 35
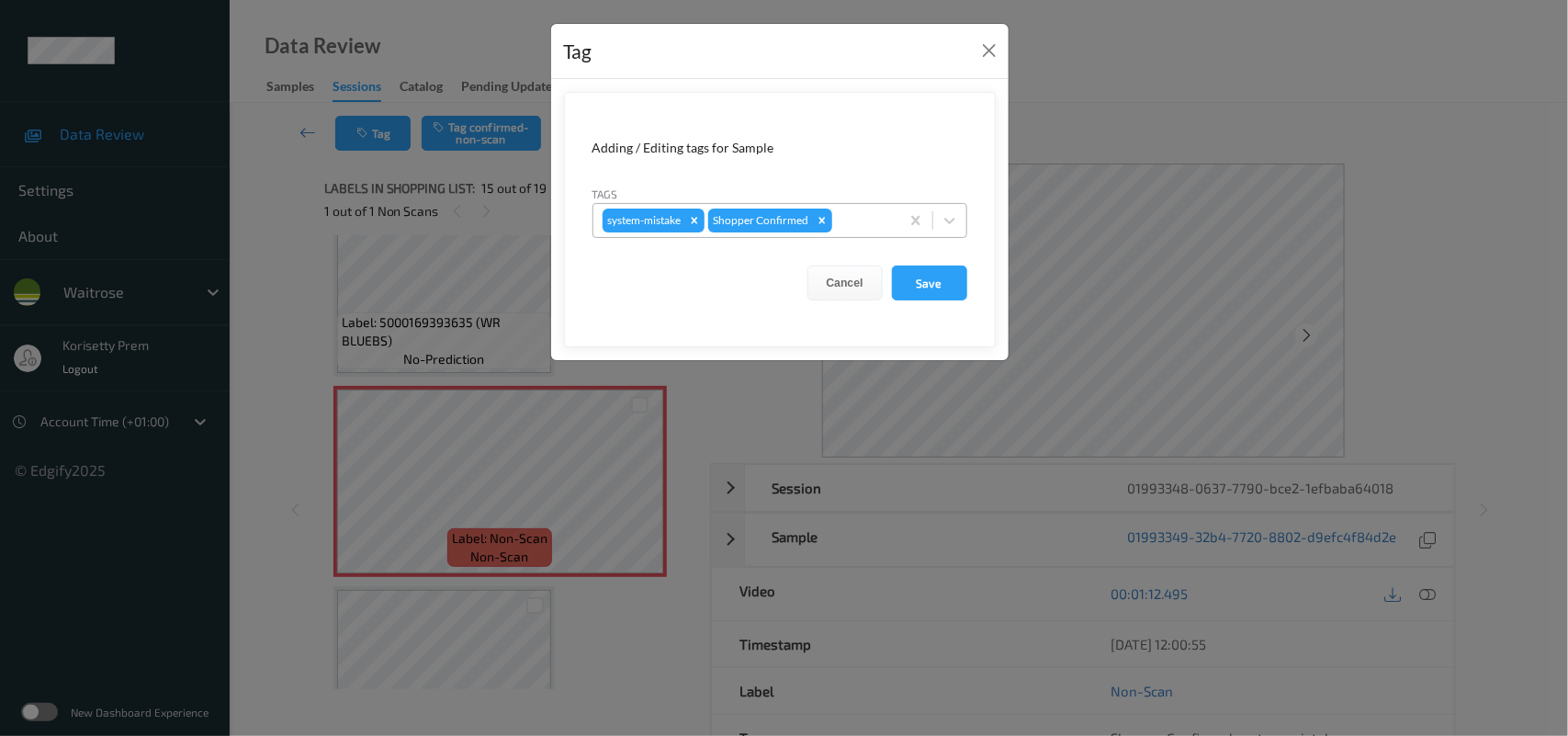
click at [851, 230] on div at bounding box center [863, 220] width 54 height 22
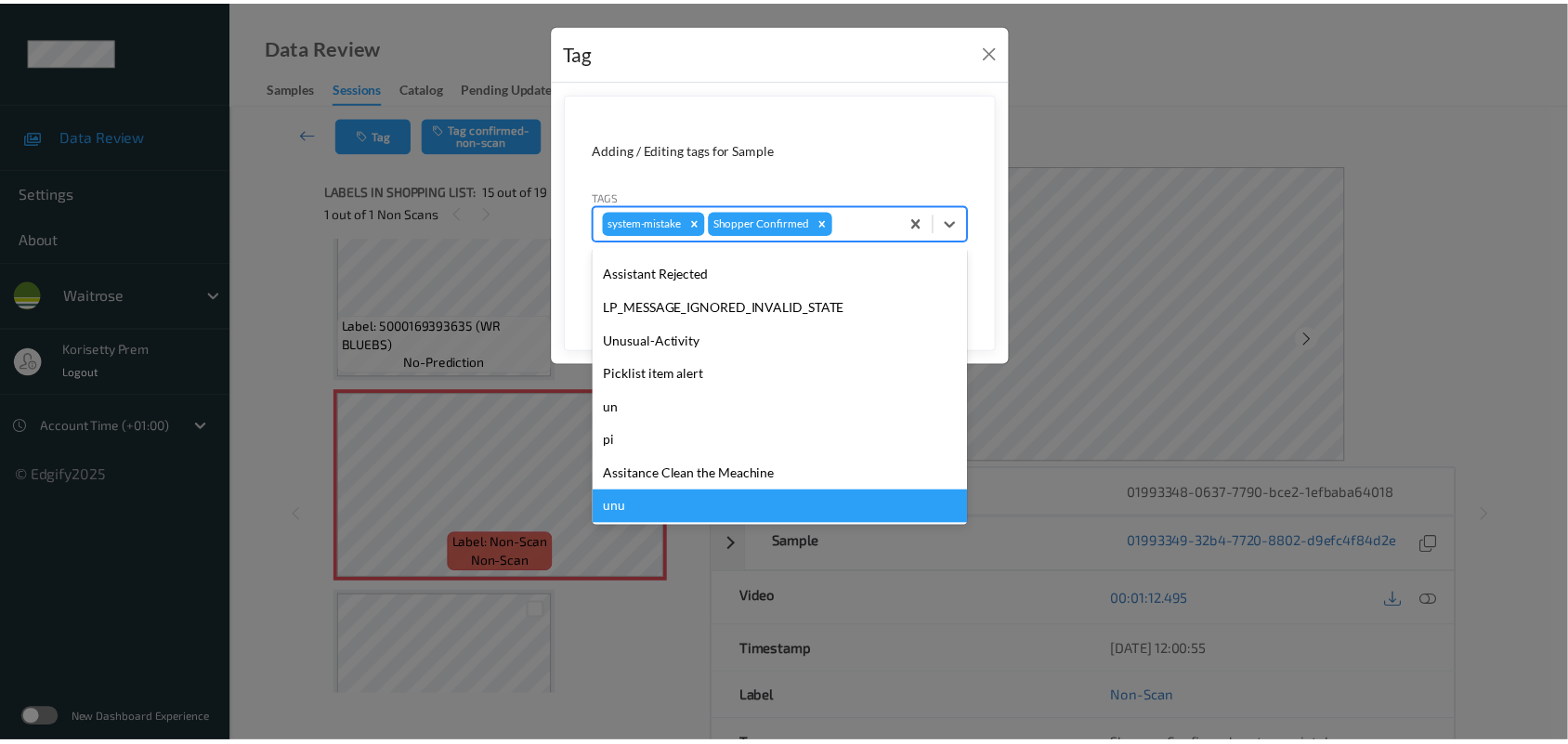
scroll to position [430, 0]
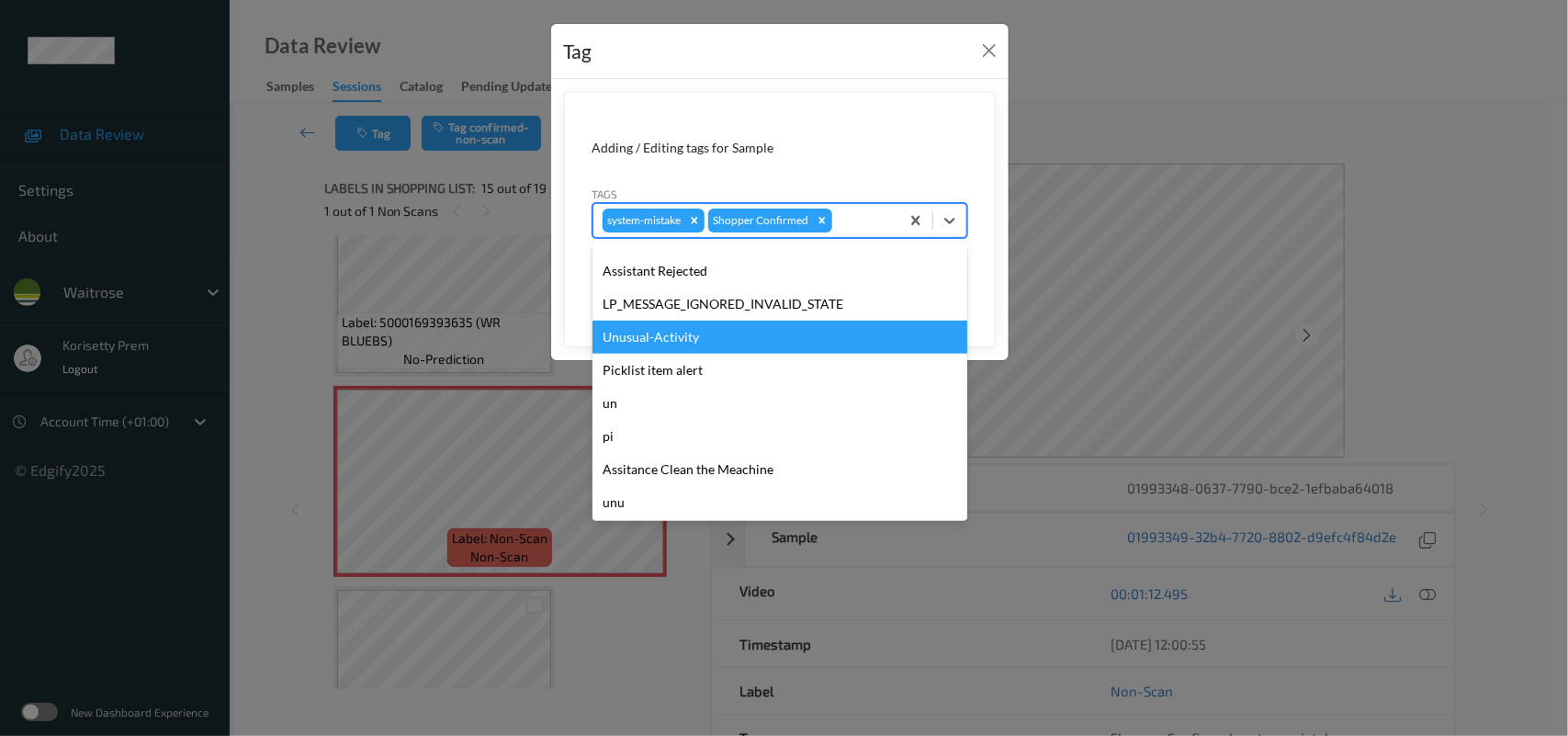
click at [674, 343] on div "Unusual-Activity" at bounding box center [780, 337] width 375 height 33
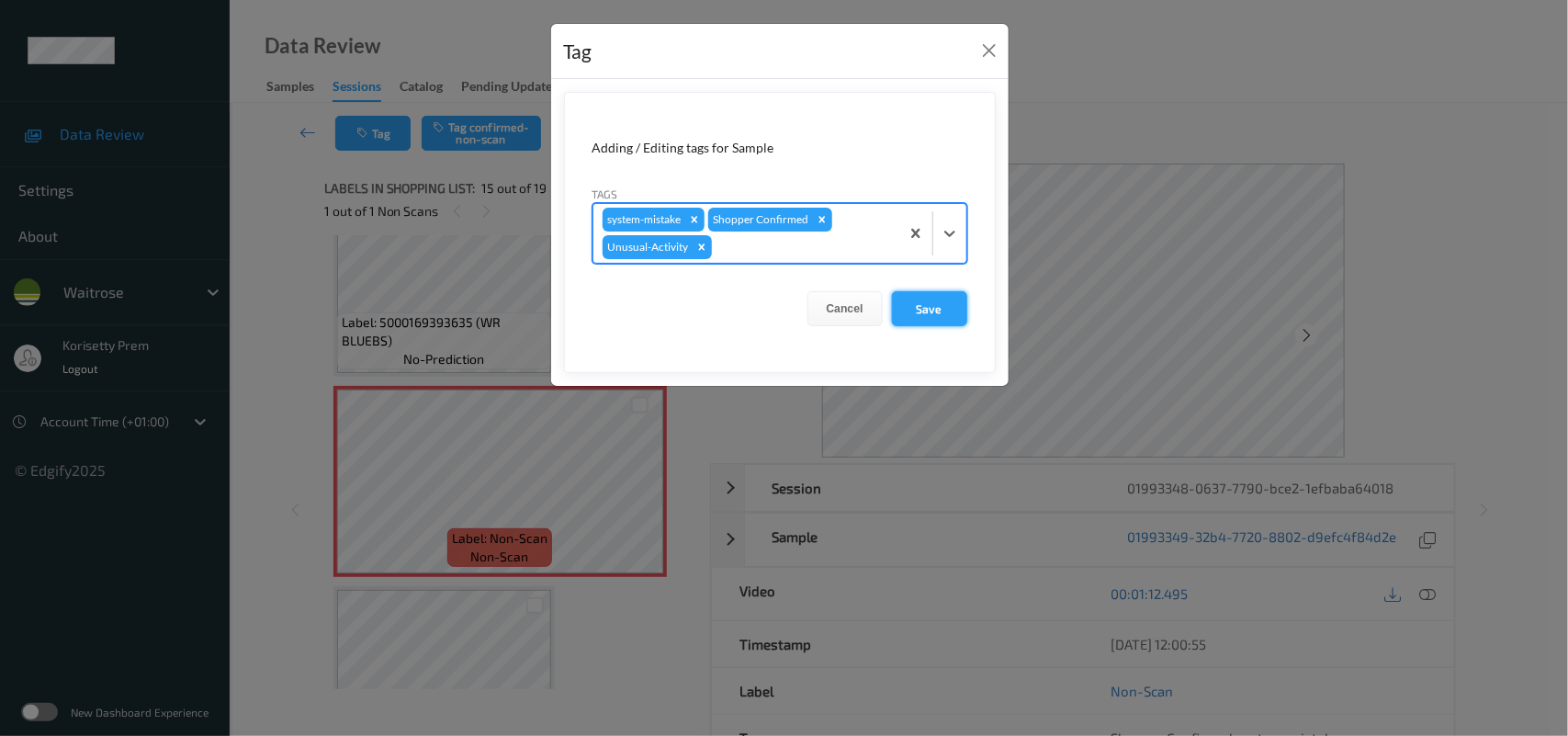
click at [921, 306] on button "Save" at bounding box center [930, 309] width 75 height 35
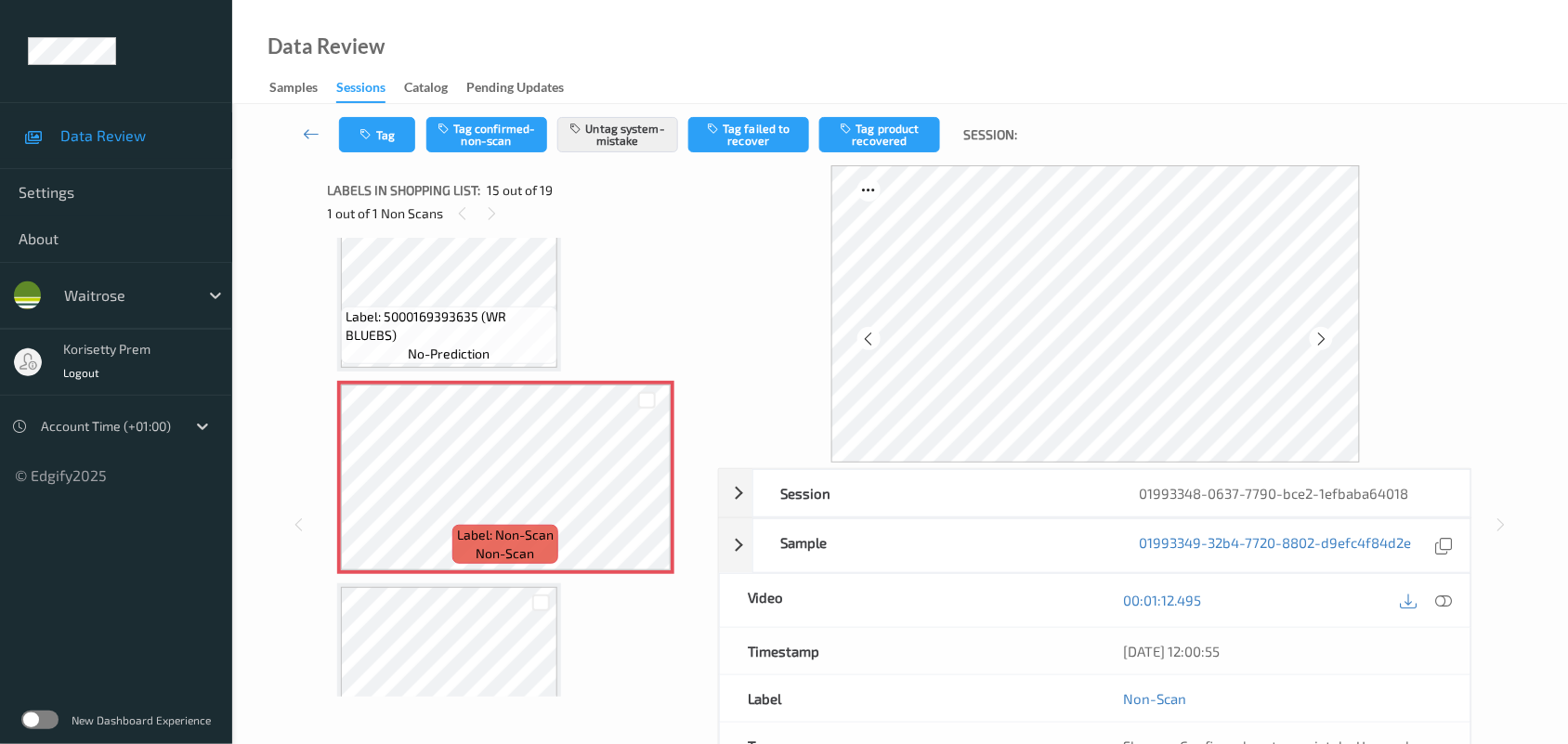
scroll to position [2693, 0]
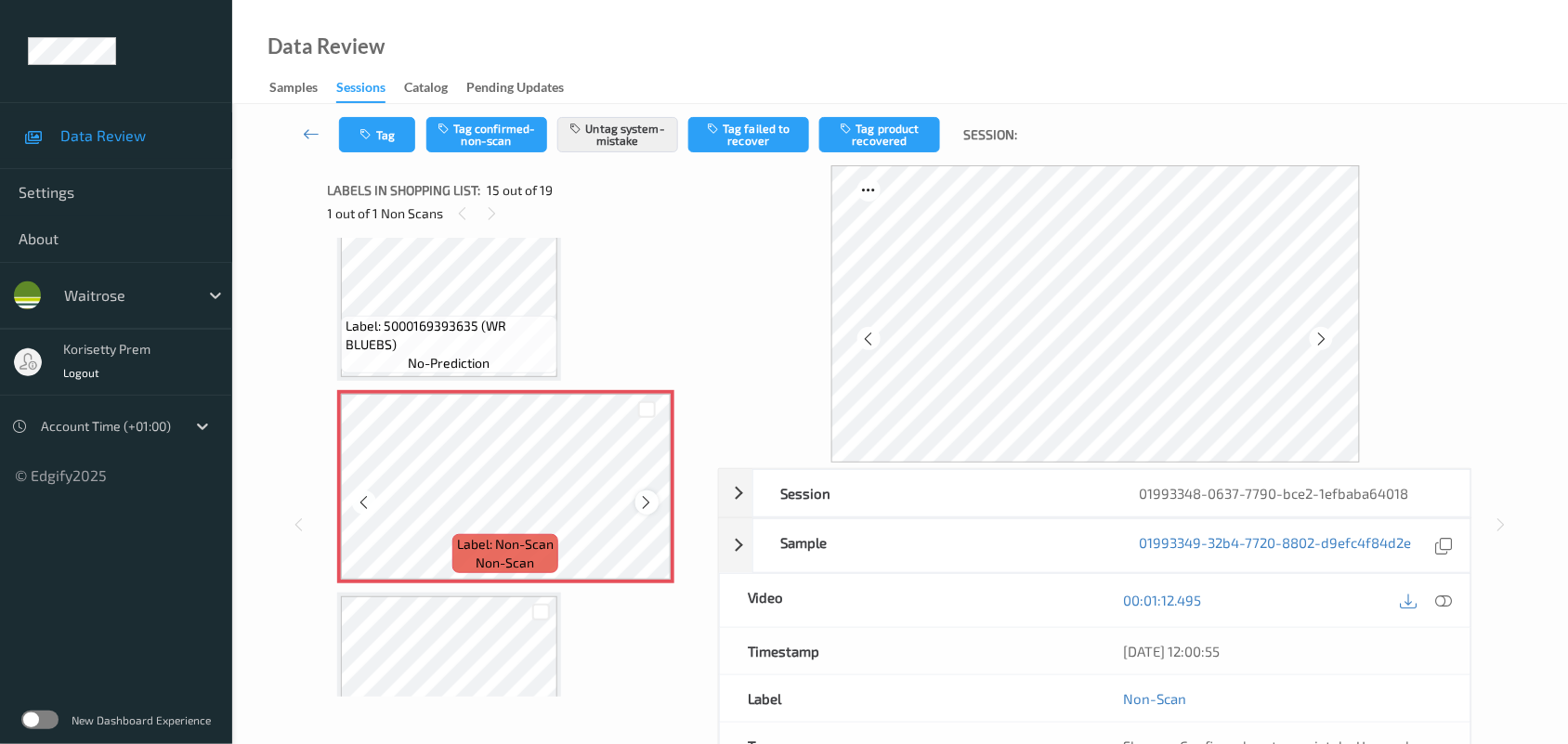
click at [643, 494] on icon at bounding box center [647, 502] width 16 height 17
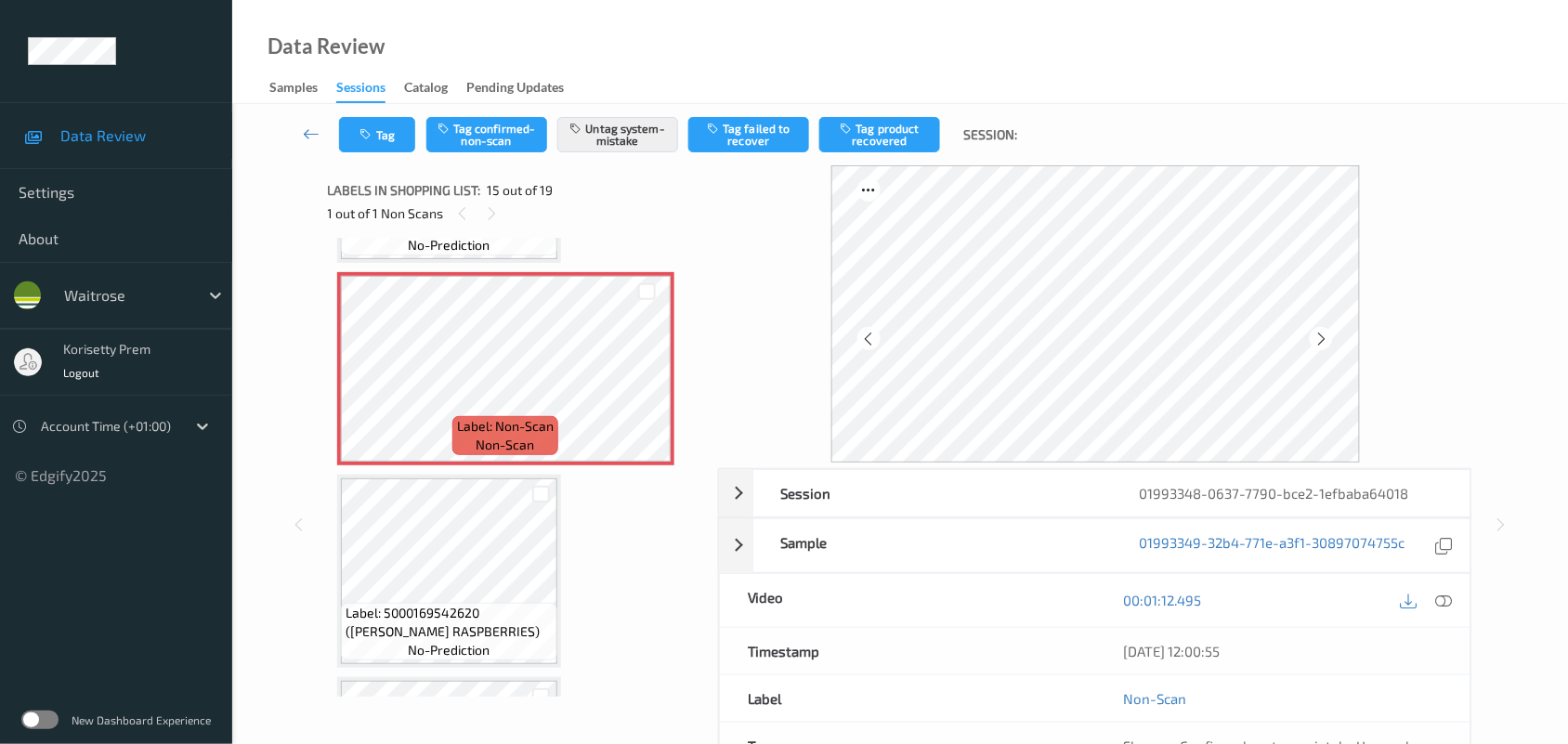
scroll to position [2809, 0]
click at [641, 381] on icon at bounding box center [647, 386] width 16 height 17
click at [641, 379] on icon at bounding box center [647, 386] width 16 height 17
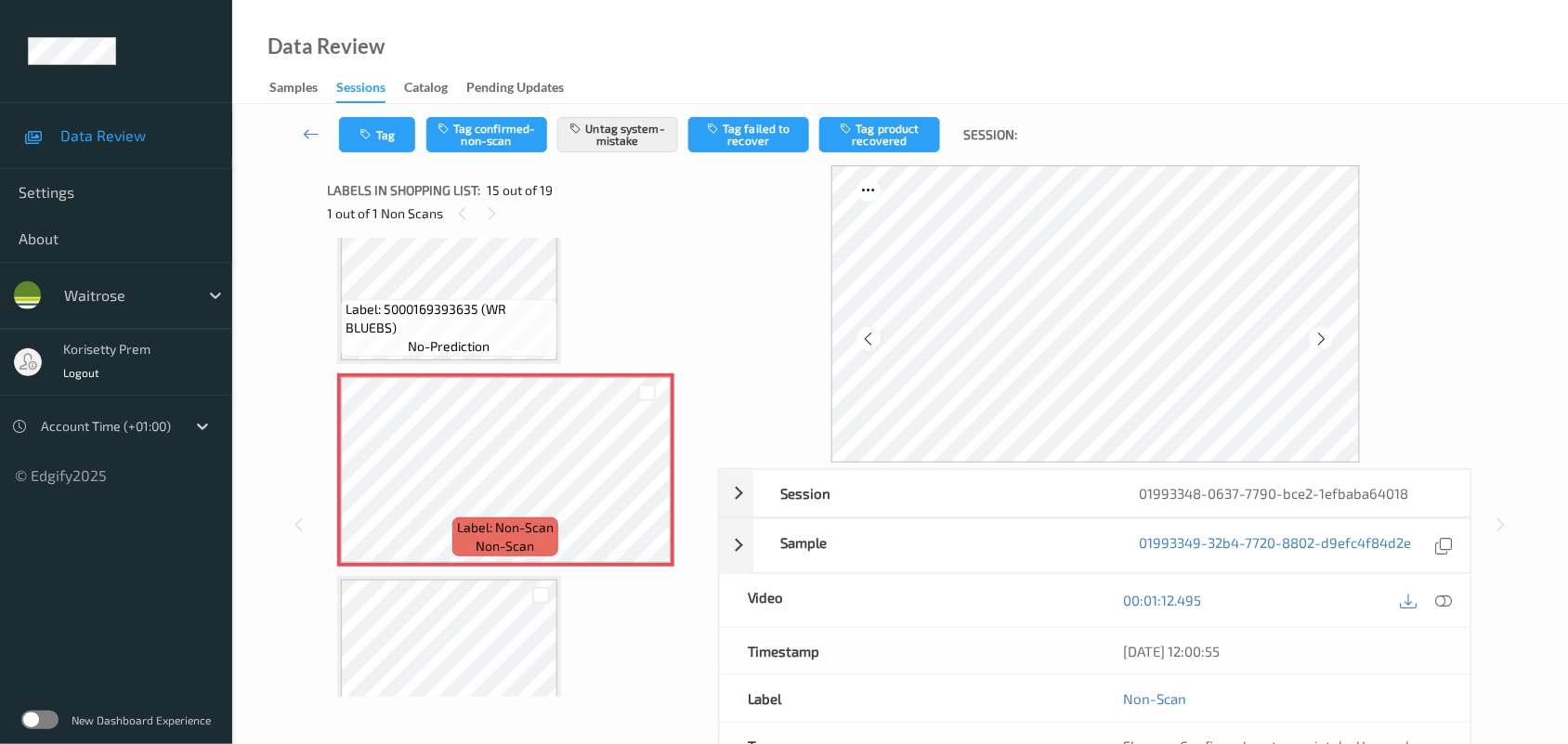
scroll to position [2577, 0]
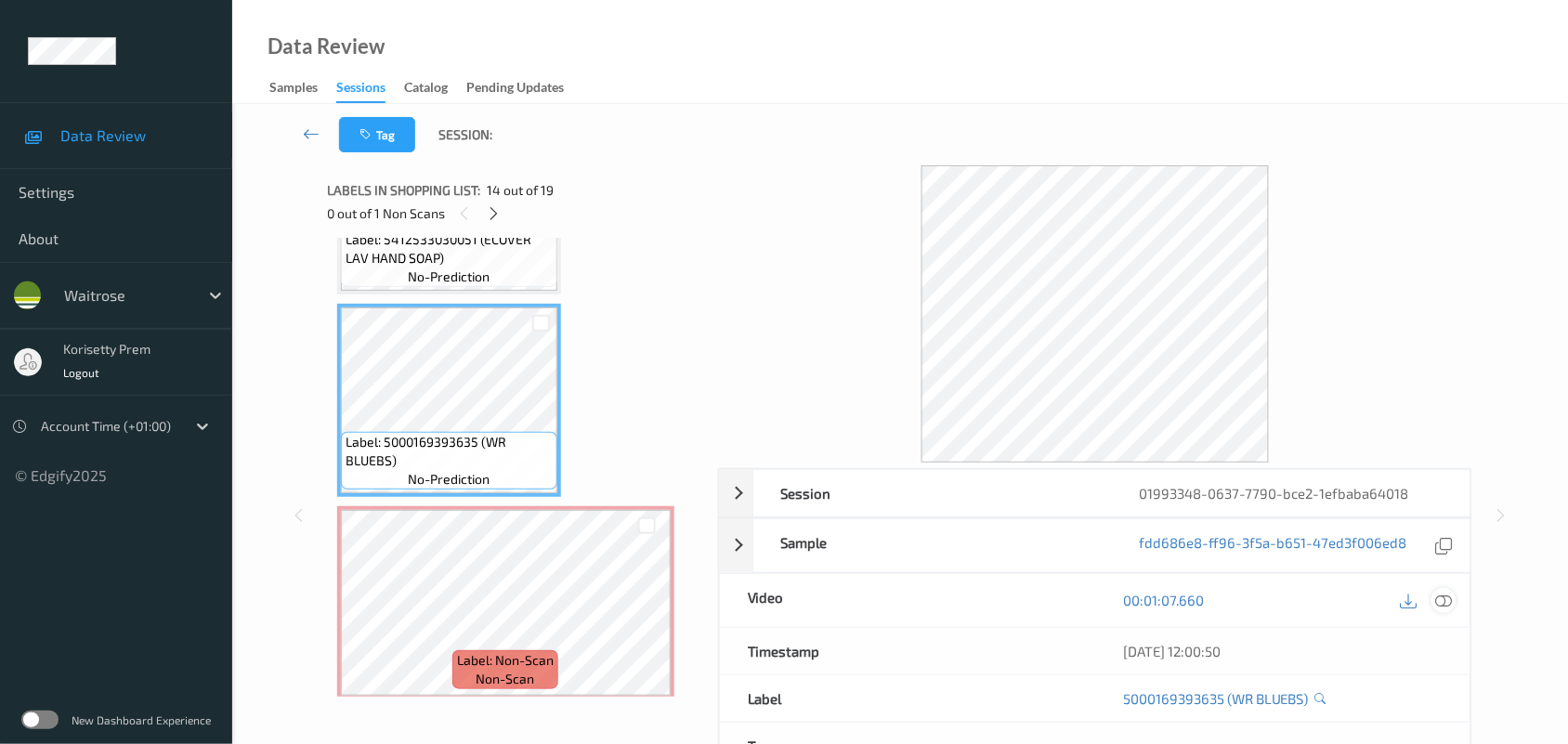
click at [1448, 606] on icon at bounding box center [1444, 599] width 17 height 17
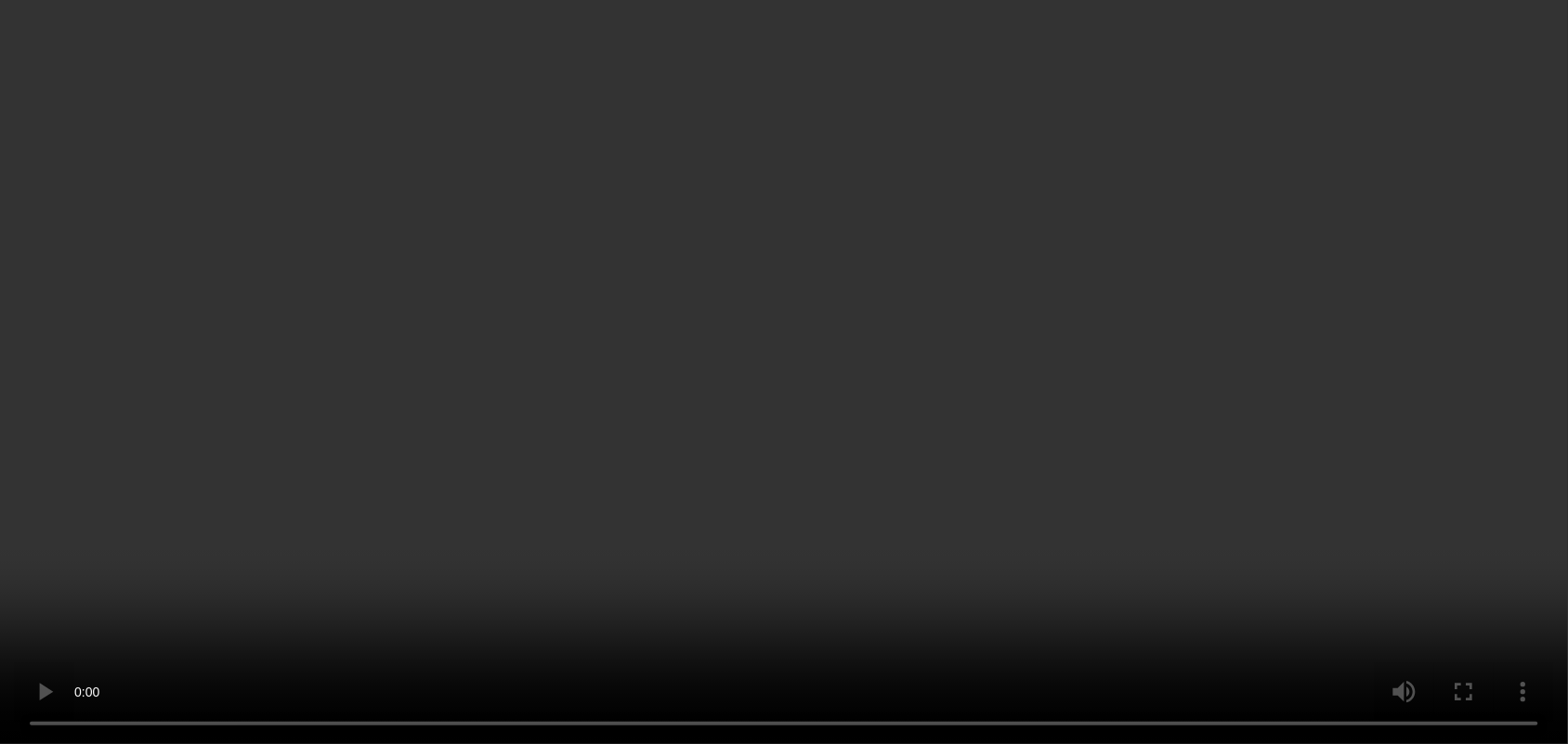
scroll to position [2693, 0]
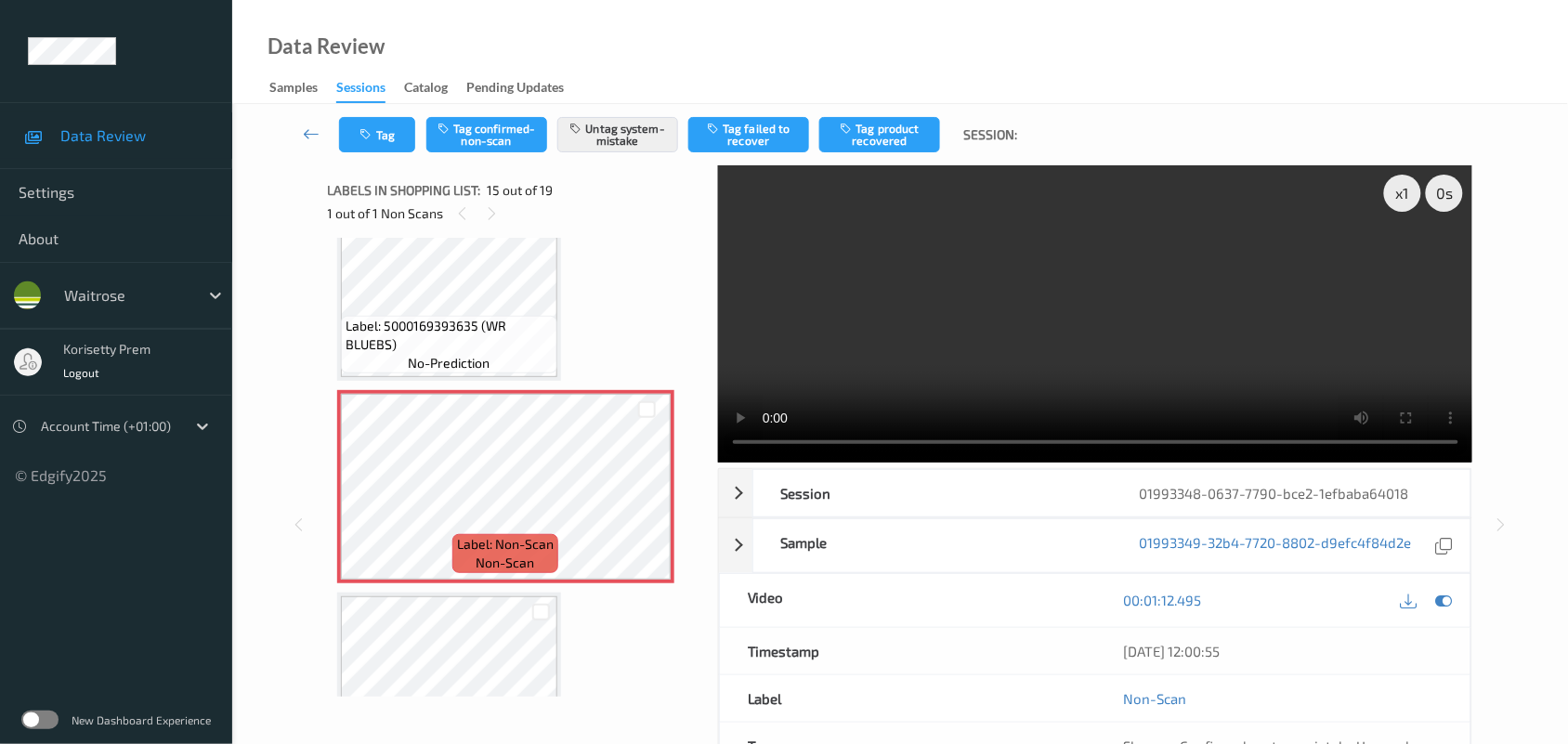
click at [598, 109] on div "Tag Tag confirmed-non-scan Untag system-mistake Tag failed to recover Tag produ…" at bounding box center [900, 135] width 1259 height 62
click at [605, 126] on button "Untag system-mistake" at bounding box center [618, 135] width 121 height 35
click at [402, 133] on button "Tag" at bounding box center [377, 135] width 76 height 35
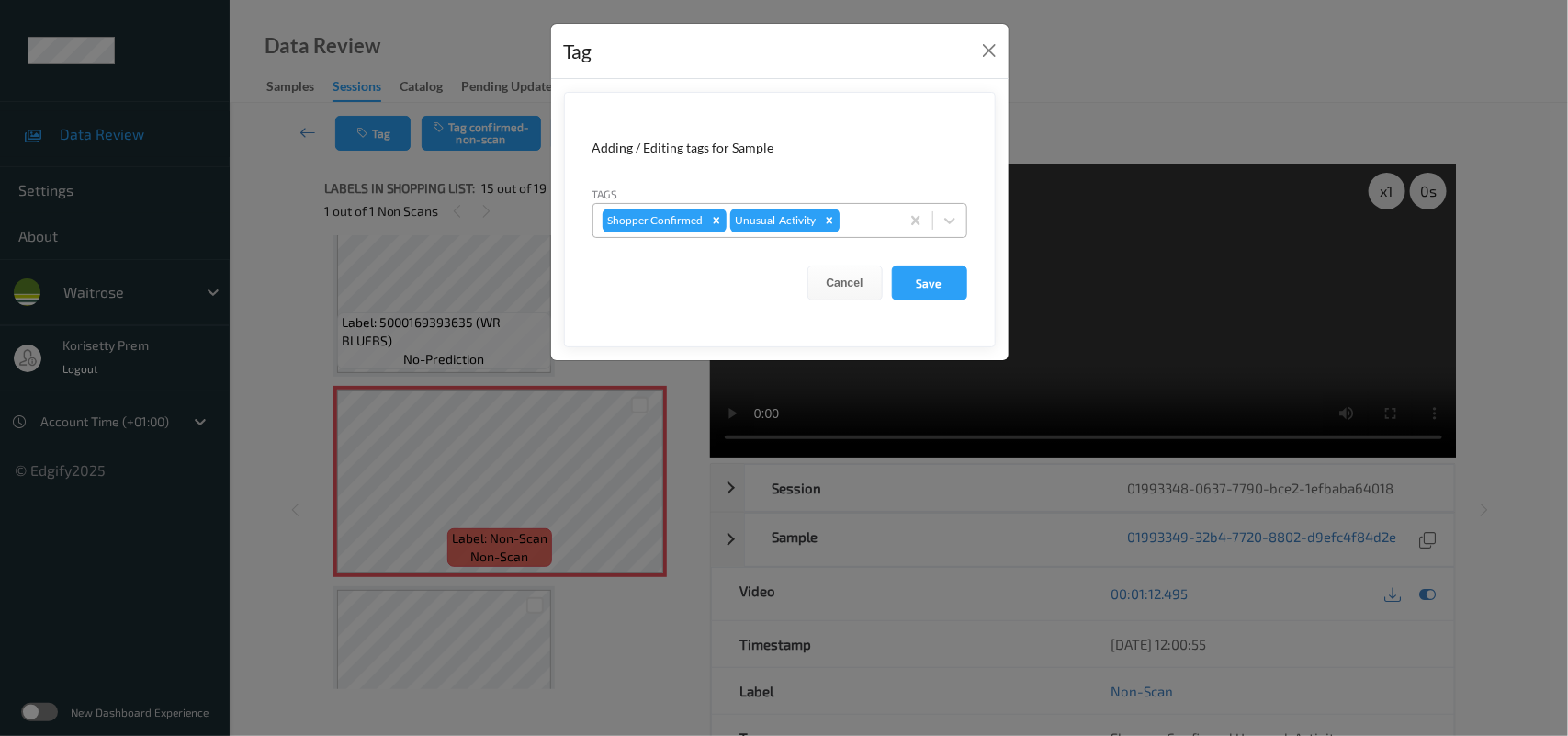
click at [831, 210] on div "Remove Unusual-Activity" at bounding box center [829, 220] width 20 height 24
click at [910, 285] on button "Save" at bounding box center [930, 283] width 75 height 35
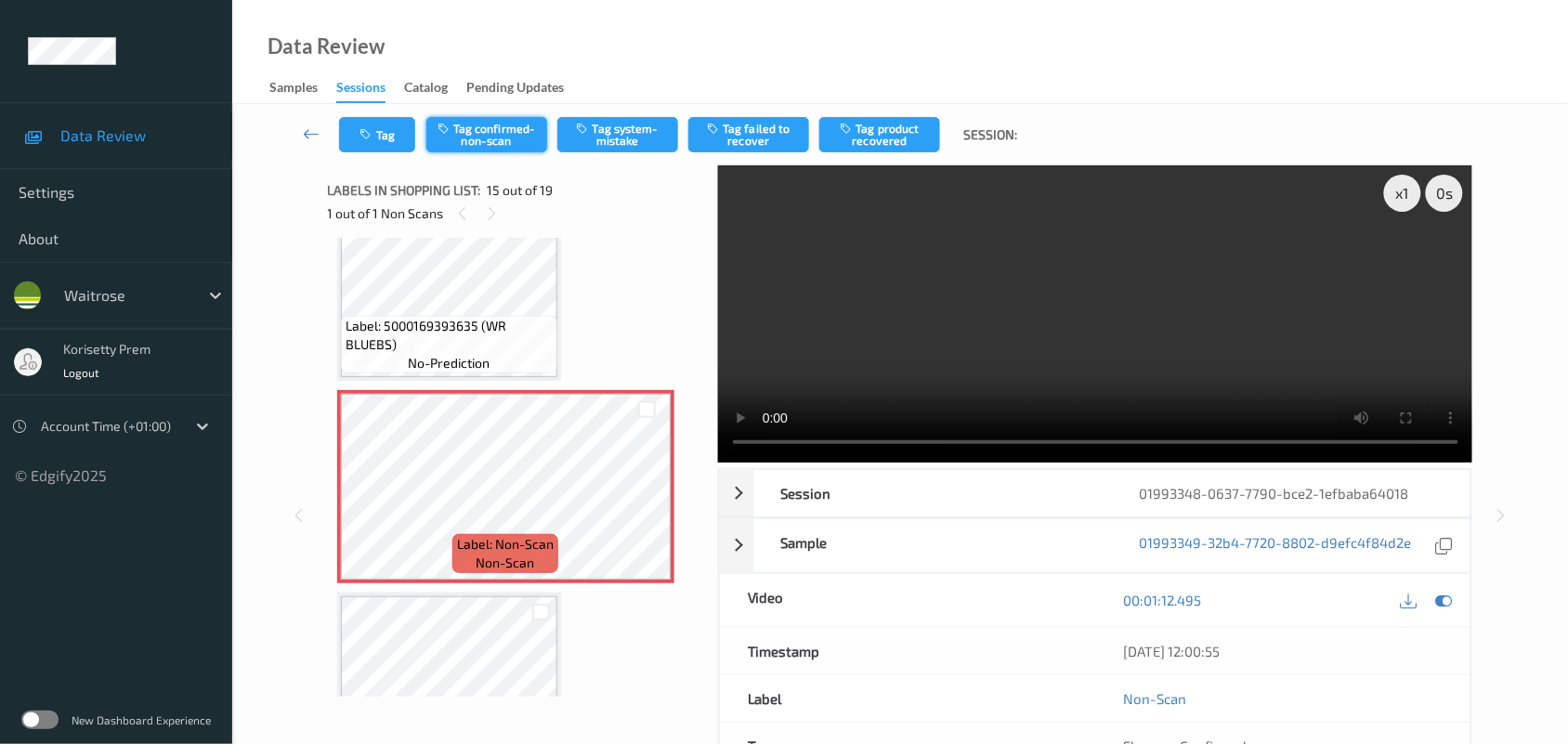
click at [481, 137] on button "Tag confirmed-non-scan" at bounding box center [487, 135] width 121 height 35
click at [894, 138] on button "Tag product recovered" at bounding box center [880, 135] width 121 height 35
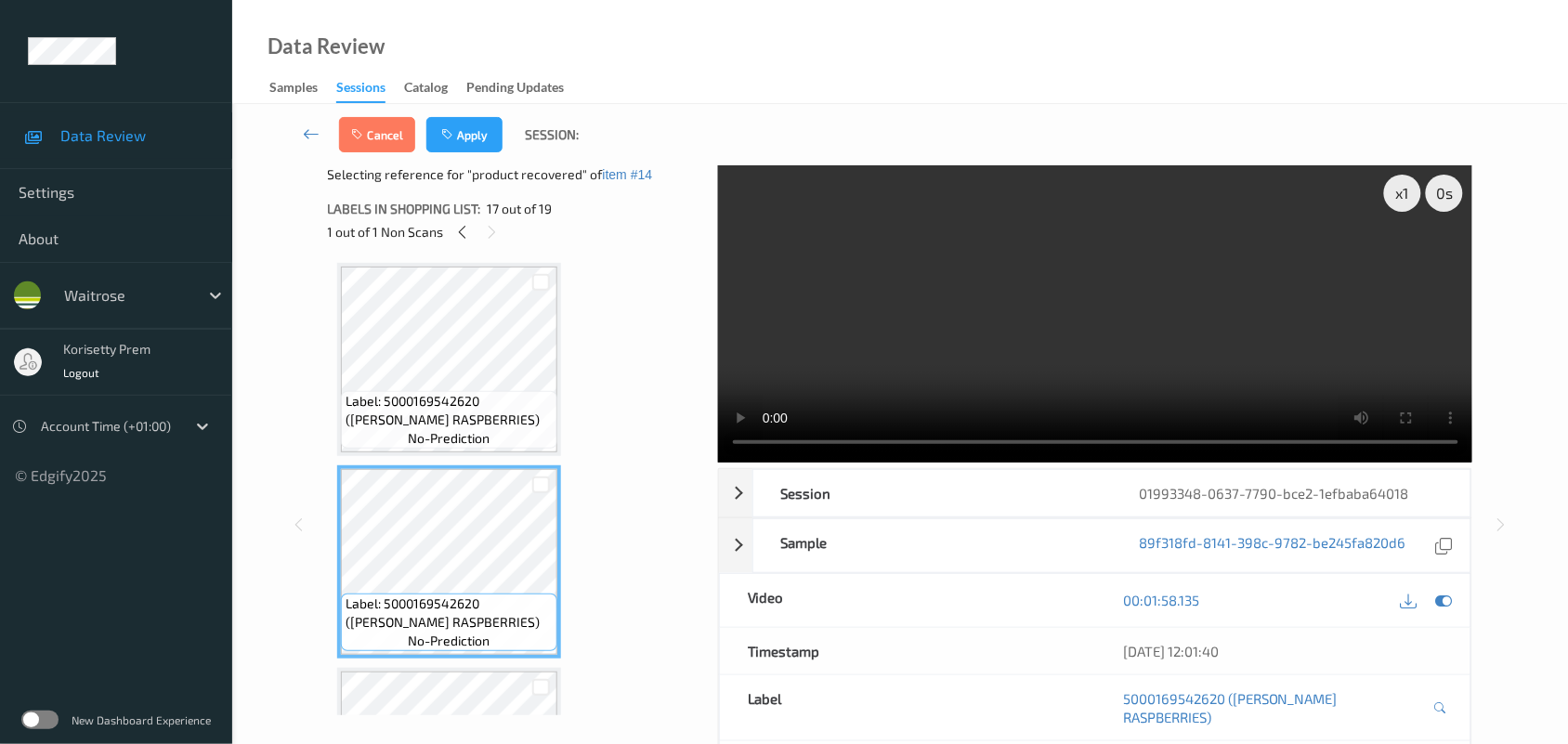
scroll to position [2925, 0]
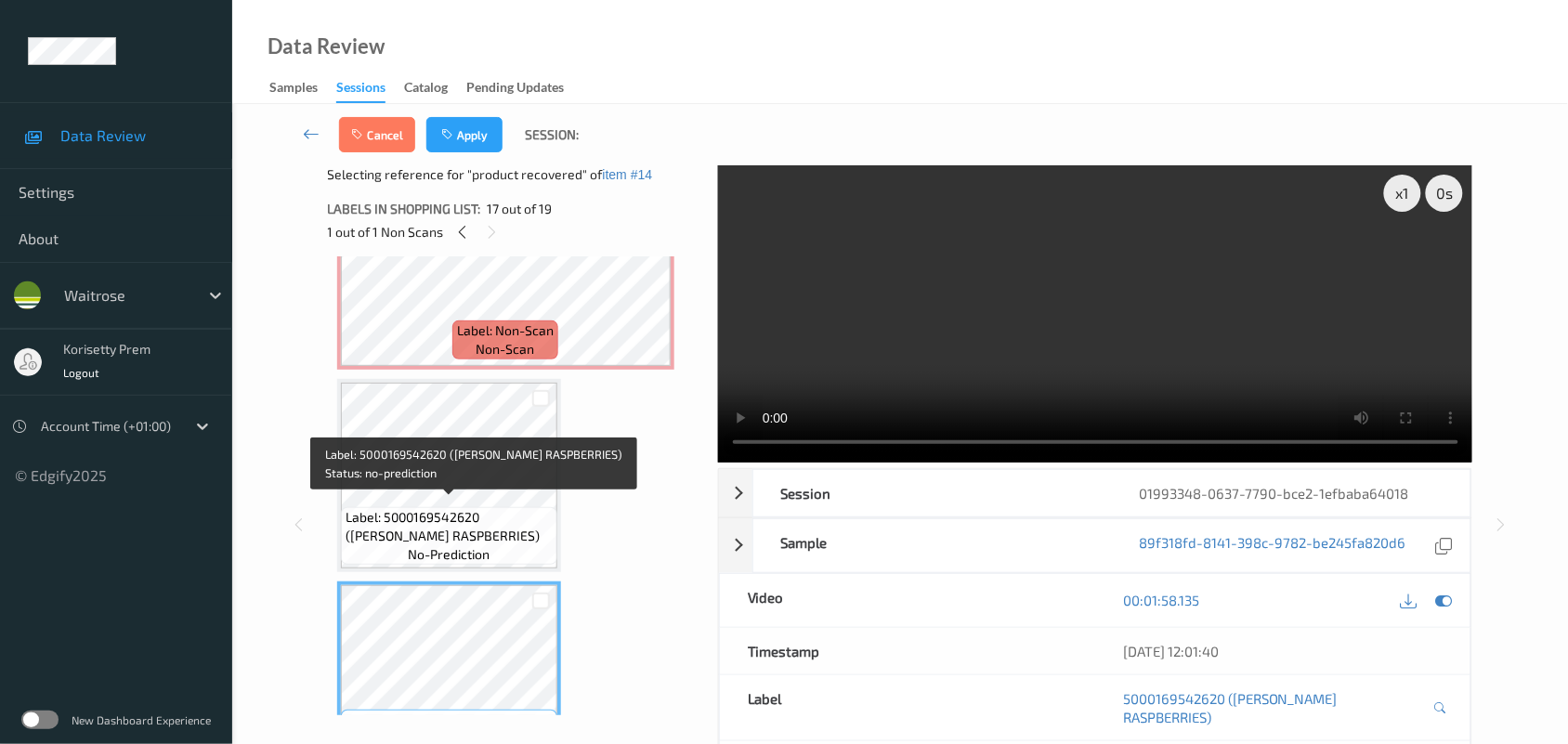
click at [466, 509] on span "Label: 5000169542620 (WR ESS RASPBERRIES)" at bounding box center [449, 527] width 207 height 37
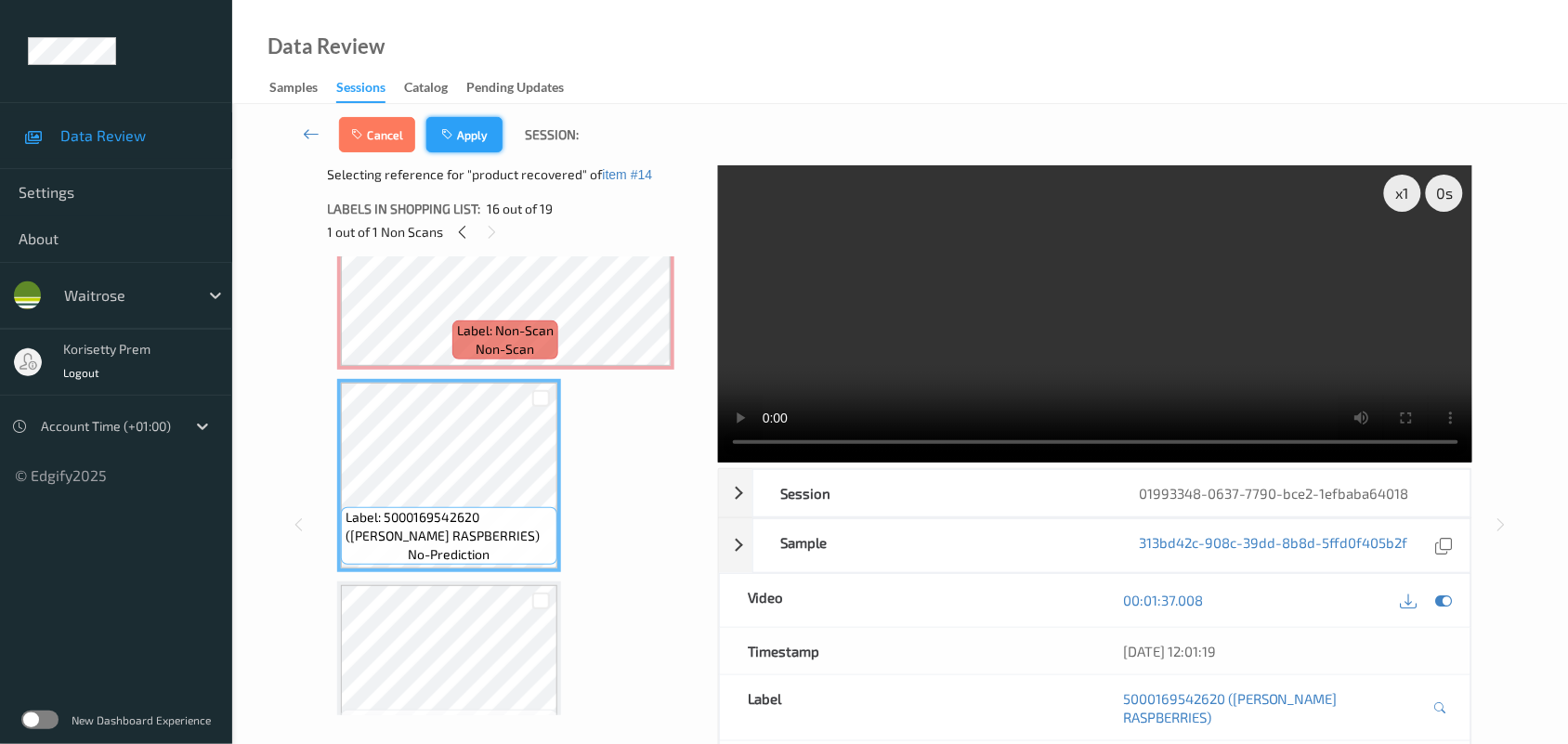
click at [470, 118] on button "Apply" at bounding box center [465, 135] width 76 height 35
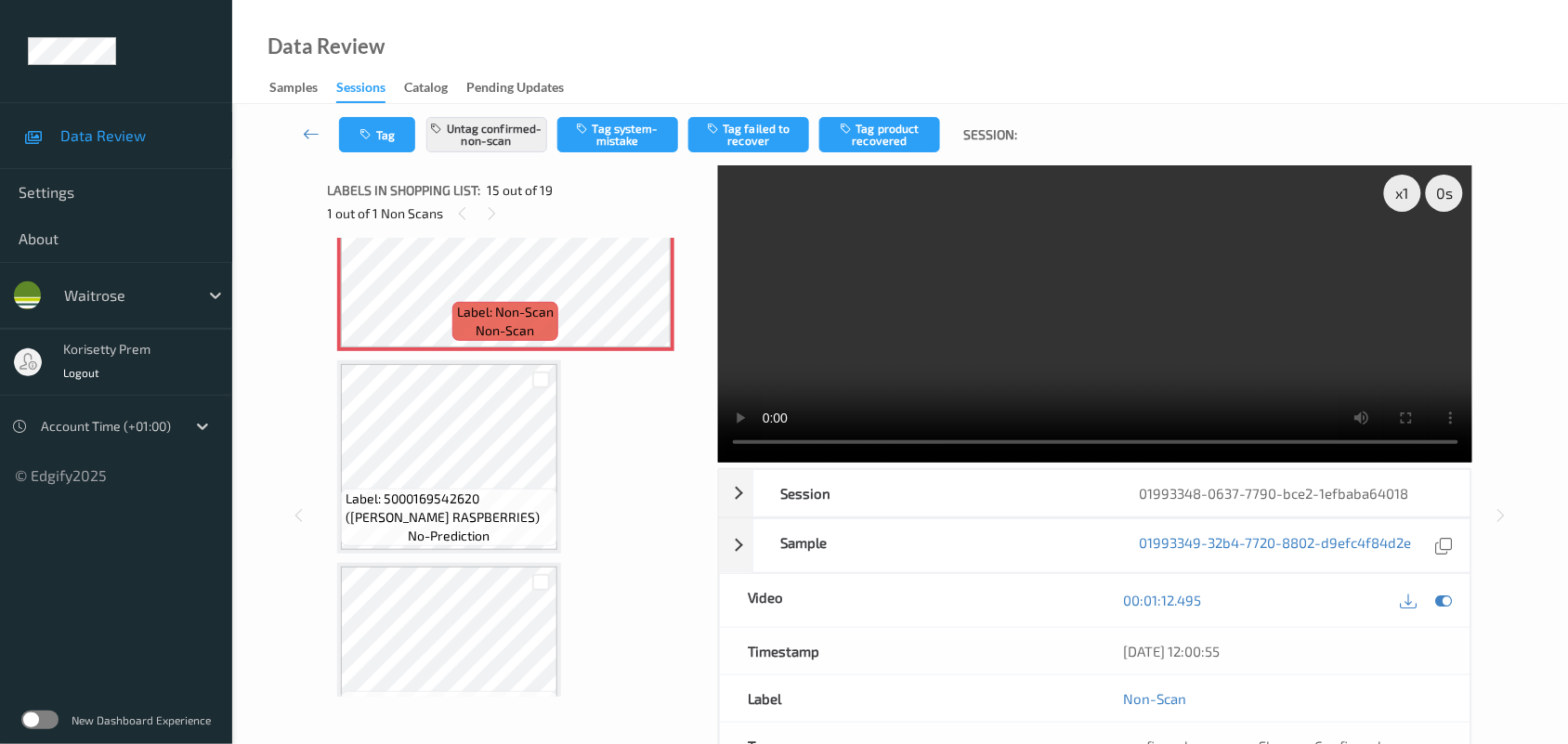
scroll to position [2636, 0]
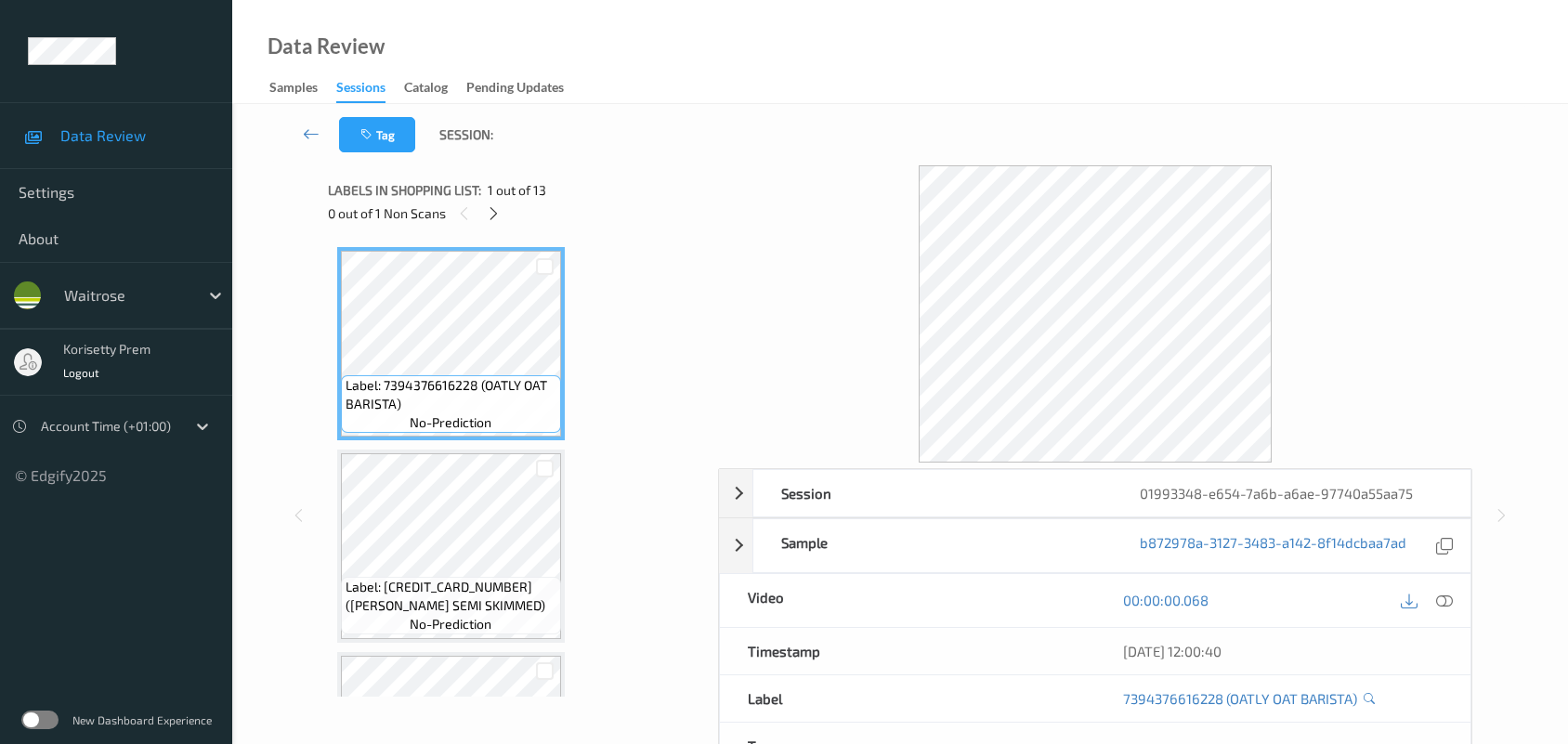
scroll to position [5, 0]
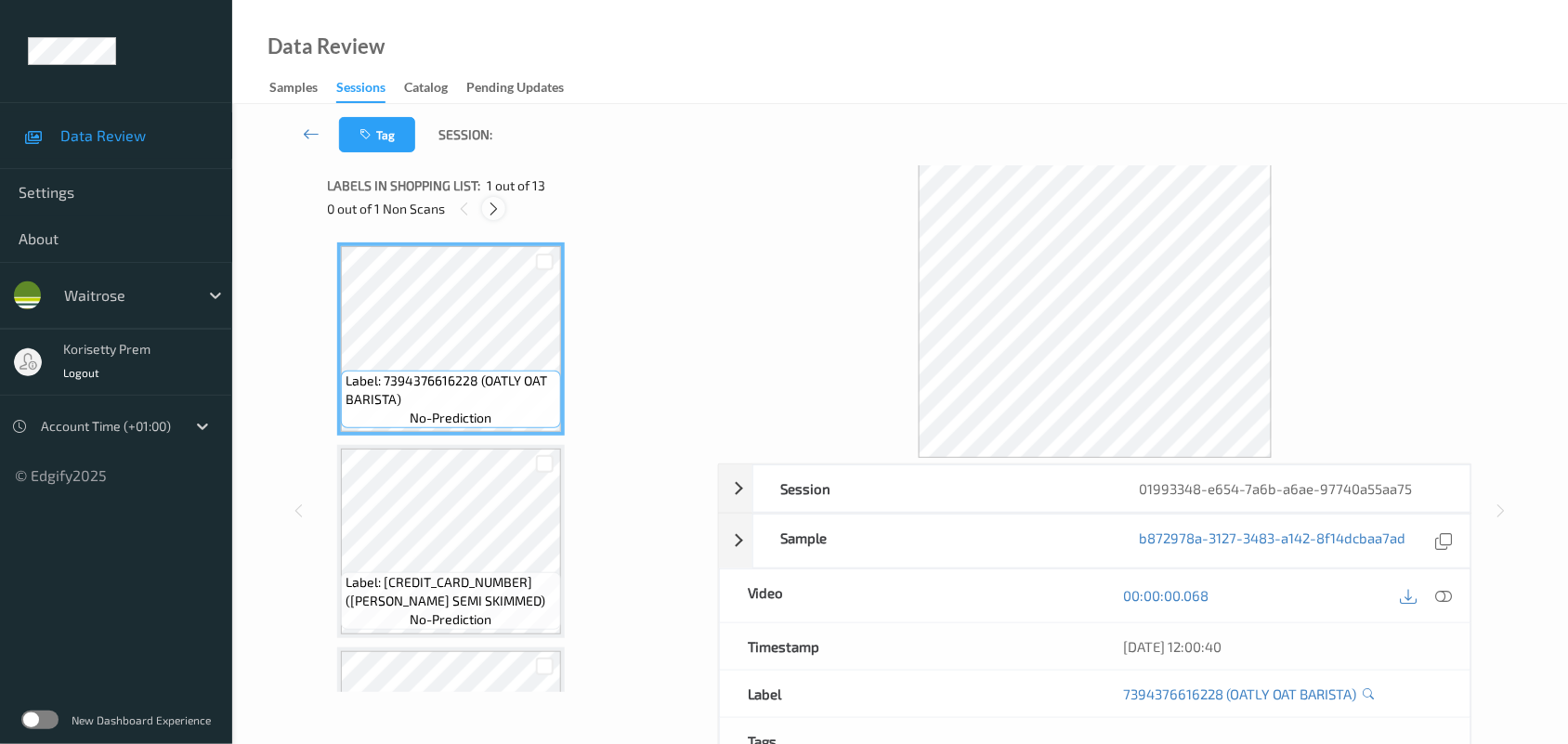
click at [502, 215] on icon at bounding box center [494, 209] width 16 height 17
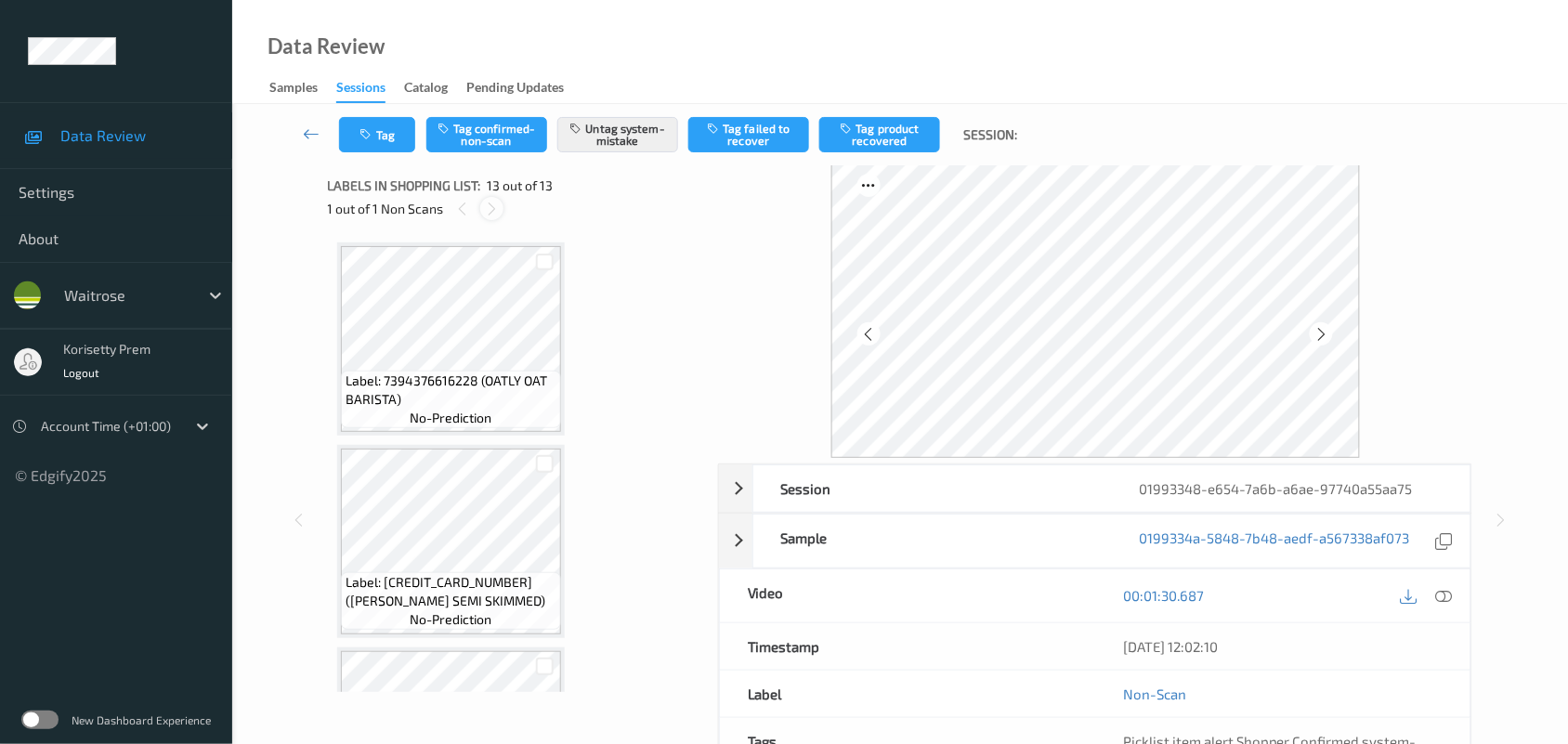
scroll to position [2177, 0]
